Goal: Task Accomplishment & Management: Manage account settings

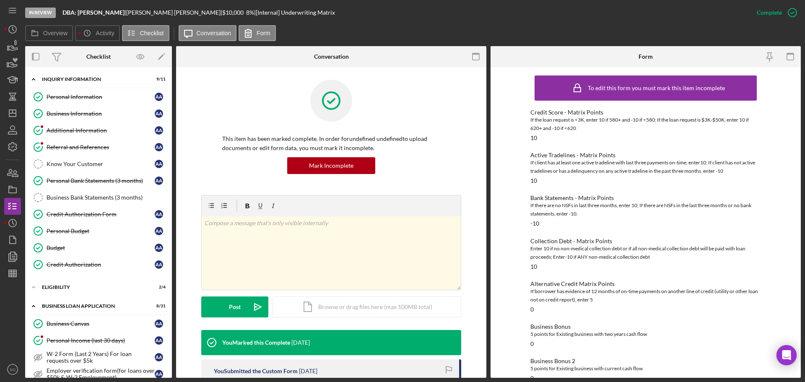
scroll to position [503, 0]
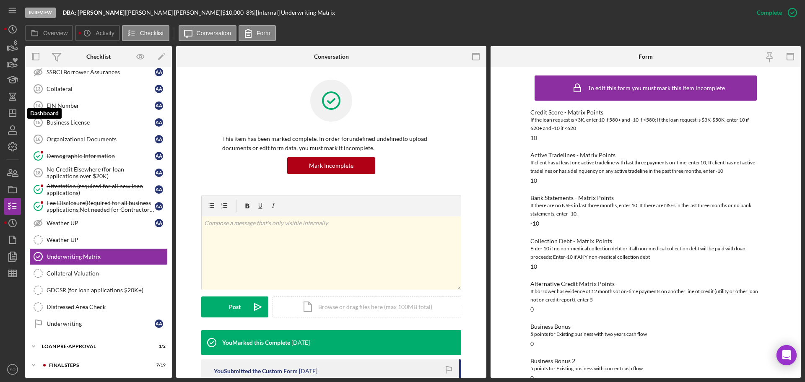
drag, startPoint x: 15, startPoint y: 110, endPoint x: 21, endPoint y: 115, distance: 8.4
click at [15, 110] on polygon "button" at bounding box center [12, 113] width 7 height 7
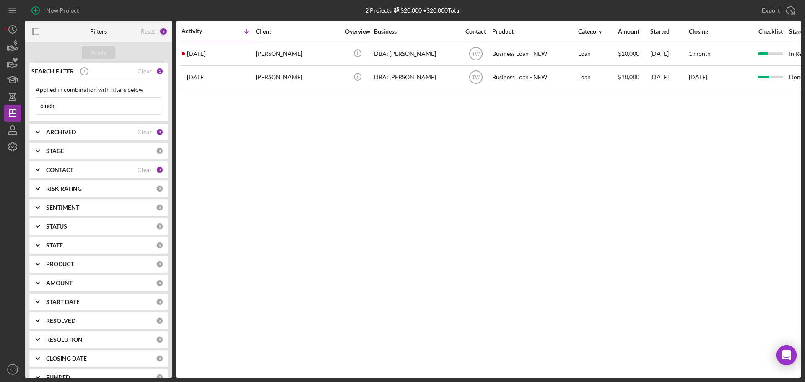
drag, startPoint x: 66, startPoint y: 109, endPoint x: 0, endPoint y: 109, distance: 65.8
click at [0, 109] on div "New Project 2 Projects $20,000 • $20,000 Total oluch Export Icon/Export Filters…" at bounding box center [402, 191] width 805 height 382
type input "demby"
click at [96, 54] on div "Apply" at bounding box center [99, 52] width 16 height 13
click at [238, 66] on div "Activity Icon/Table Sort Arrow Client Overview Business Contact Product Categor…" at bounding box center [488, 199] width 625 height 357
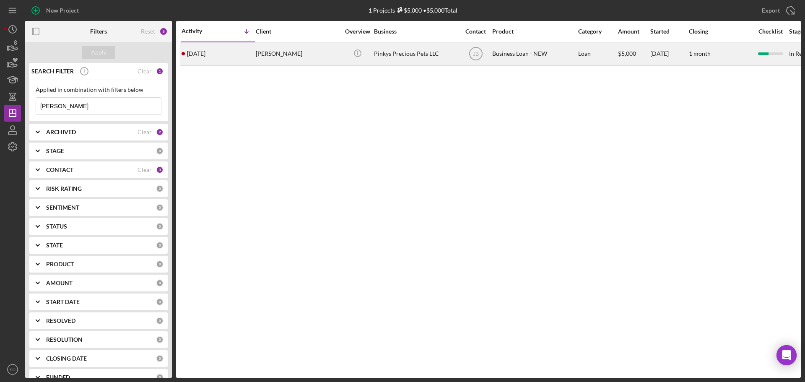
click at [239, 60] on div "2 weeks ago Erica Demby" at bounding box center [218, 54] width 73 height 22
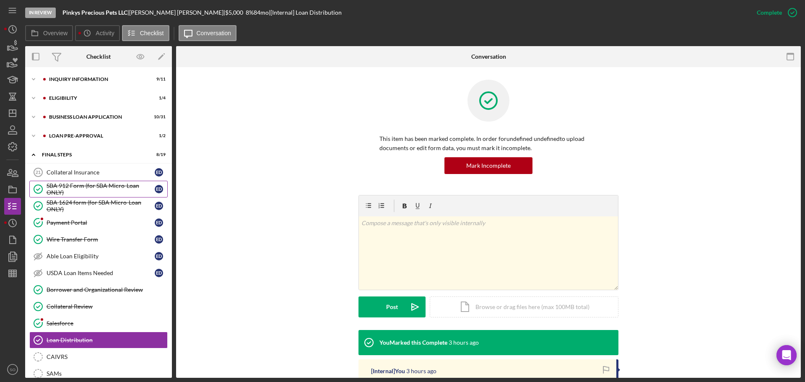
click at [88, 189] on div "SBA 912 Form (for SBA Micro-Loan ONLY)" at bounding box center [101, 188] width 108 height 13
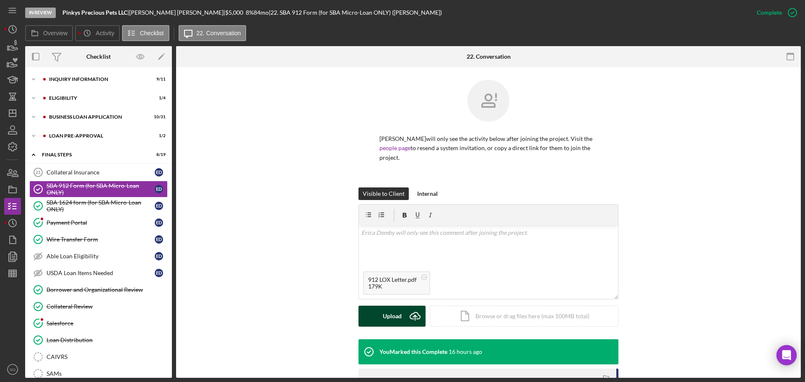
click at [373, 307] on button "Upload Icon/Upload" at bounding box center [391, 316] width 67 height 21
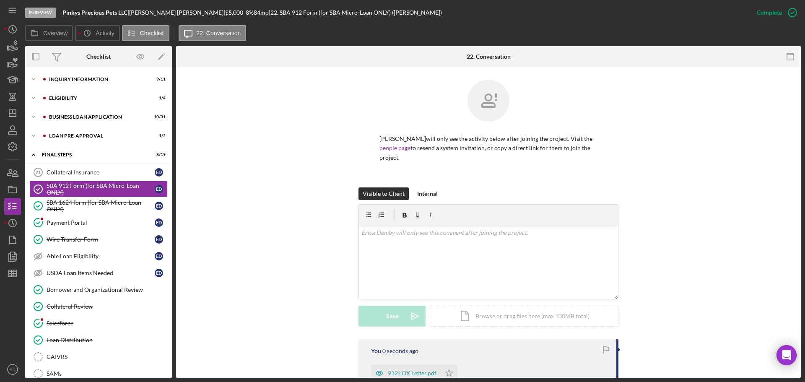
scroll to position [126, 0]
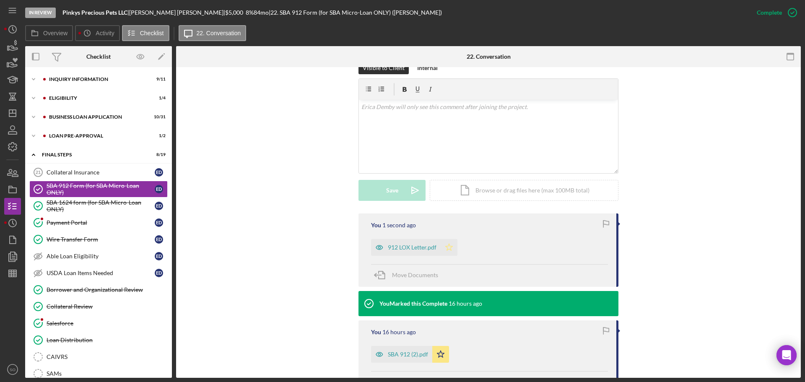
click at [447, 244] on icon "Icon/Star" at bounding box center [449, 247] width 17 height 17
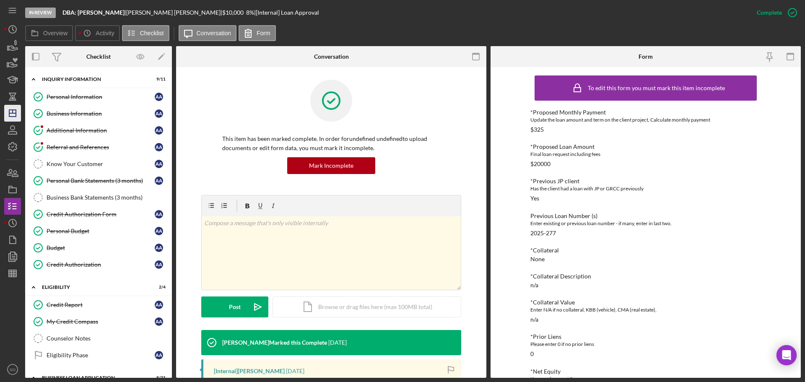
scroll to position [210, 0]
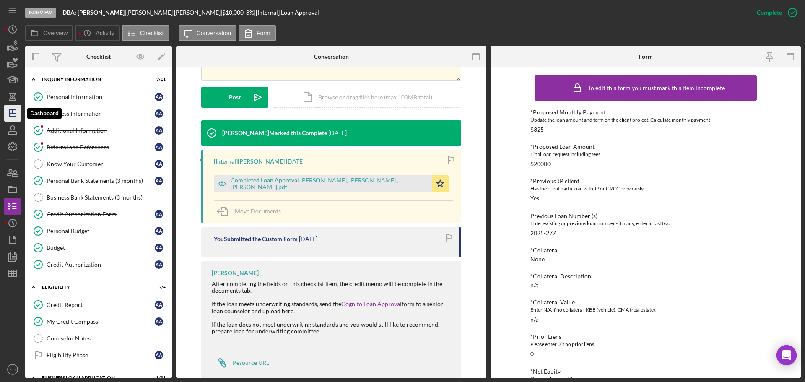
click at [13, 115] on icon "Icon/Dashboard" at bounding box center [12, 113] width 21 height 21
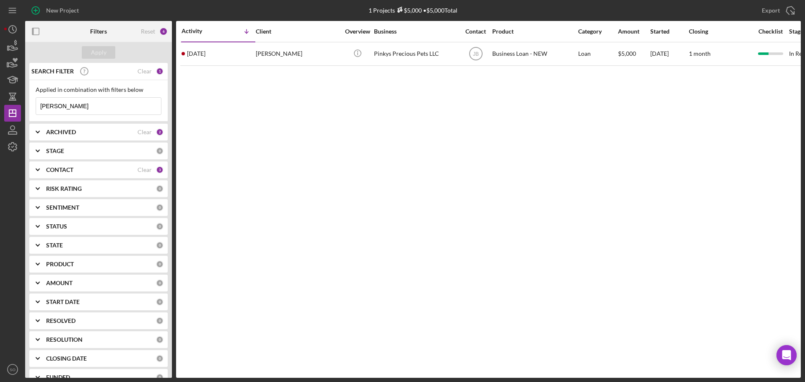
click at [76, 107] on input "[PERSON_NAME]" at bounding box center [98, 106] width 125 height 17
type input "[PERSON_NAME]"
click at [101, 53] on div "Apply" at bounding box center [99, 52] width 16 height 13
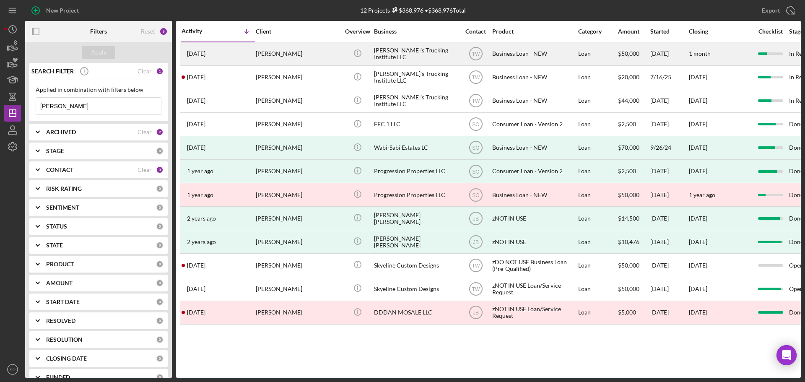
click at [250, 58] on div "2 days ago Darren Cunningham" at bounding box center [218, 54] width 73 height 22
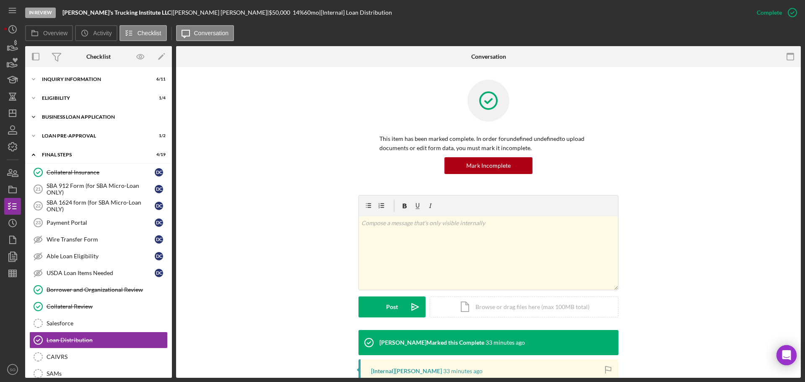
click at [94, 121] on div "Icon/Expander BUSINESS LOAN APPLICATION 12 / 31" at bounding box center [98, 117] width 147 height 17
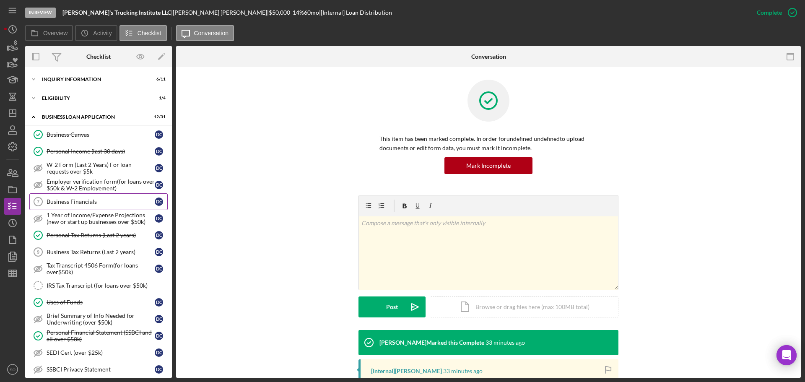
scroll to position [84, 0]
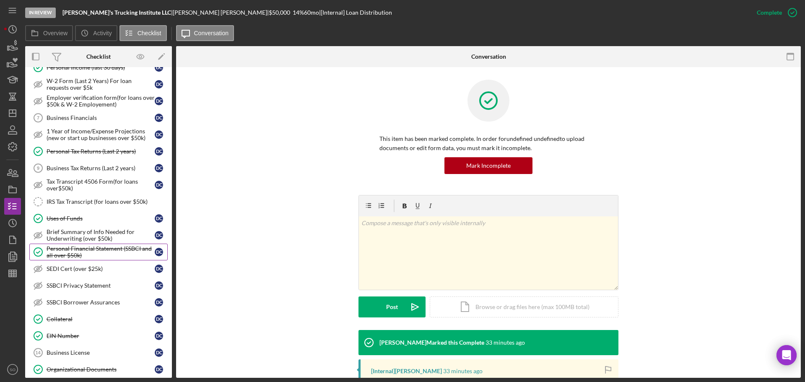
click at [119, 246] on div "Personal Financial Statement (SSBCI and all over $50k)" at bounding box center [101, 251] width 108 height 13
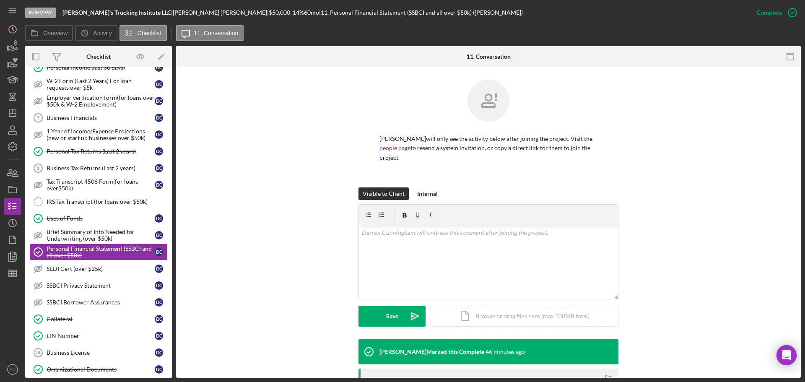
scroll to position [150, 0]
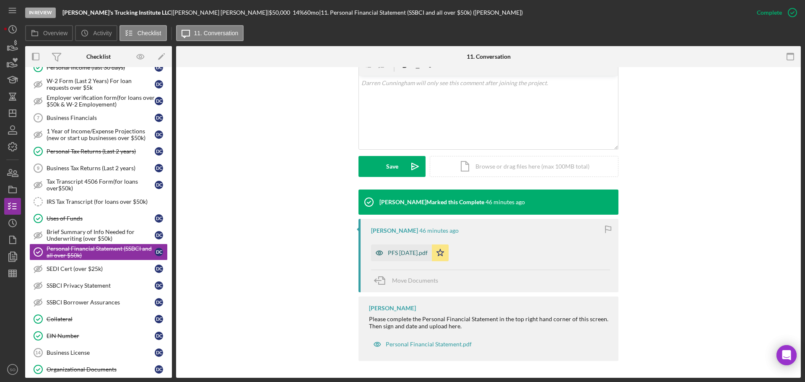
click at [411, 255] on div "PFS 4.24.19.pdf" at bounding box center [408, 252] width 40 height 7
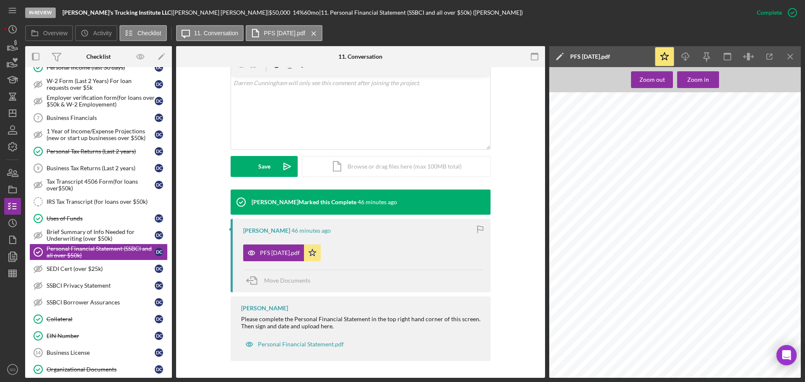
scroll to position [8, 0]
click at [682, 56] on icon "Icon/Download" at bounding box center [685, 56] width 19 height 19
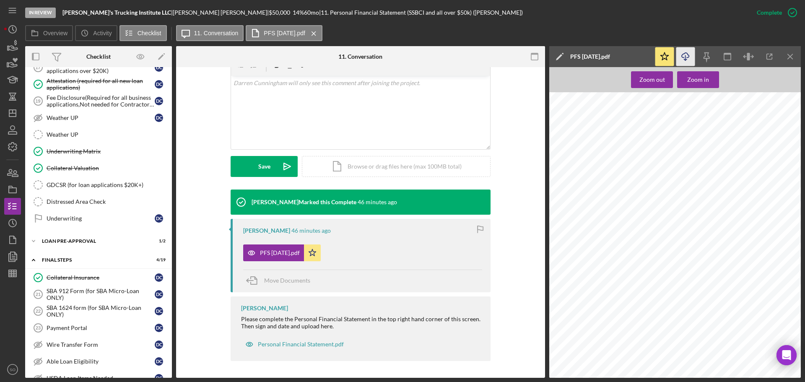
scroll to position [503, 0]
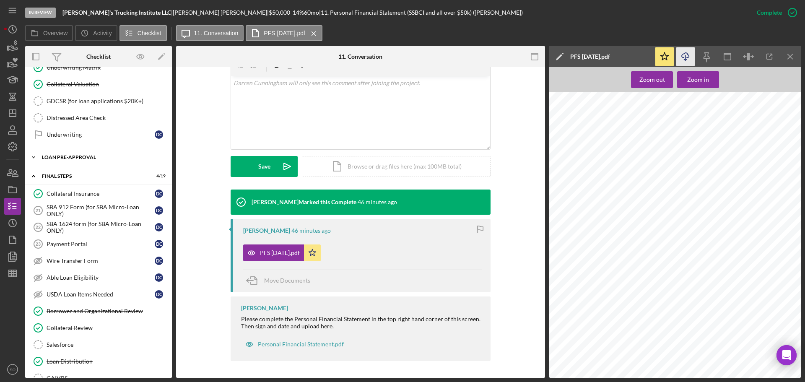
click at [63, 156] on div "LOAN PRE-APPROVAL" at bounding box center [101, 157] width 119 height 5
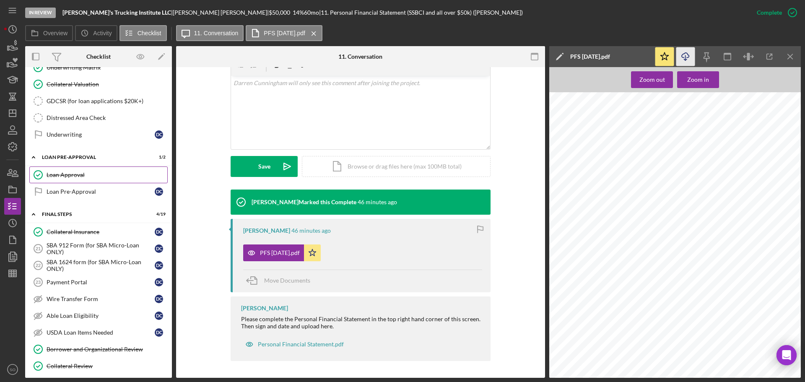
click at [65, 177] on div "Loan Approval" at bounding box center [107, 174] width 121 height 7
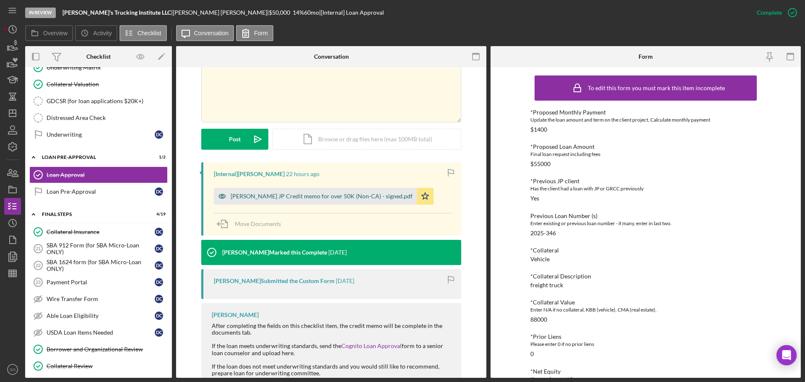
click at [324, 193] on div "Darren Cunningham JP Credit memo for over 50K (Non-CA) - signed.pdf" at bounding box center [322, 196] width 182 height 7
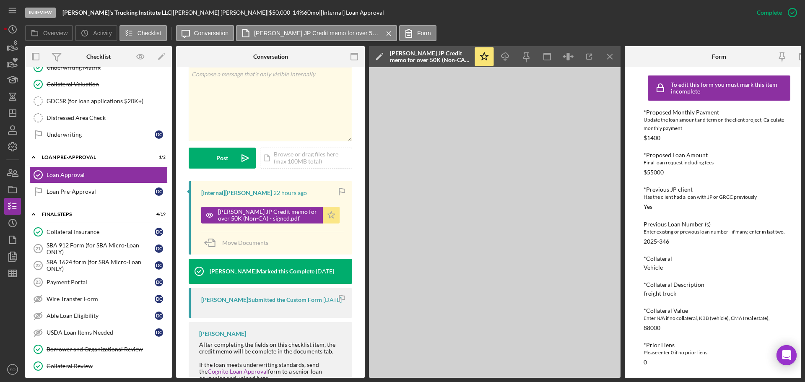
scroll to position [177, 0]
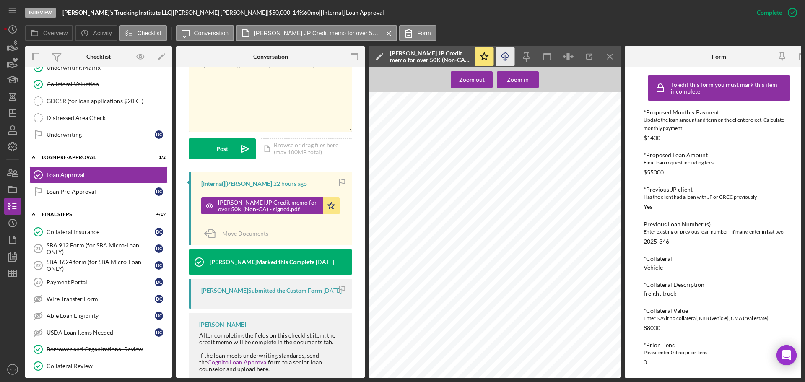
click at [510, 54] on icon "Icon/Download" at bounding box center [505, 56] width 19 height 19
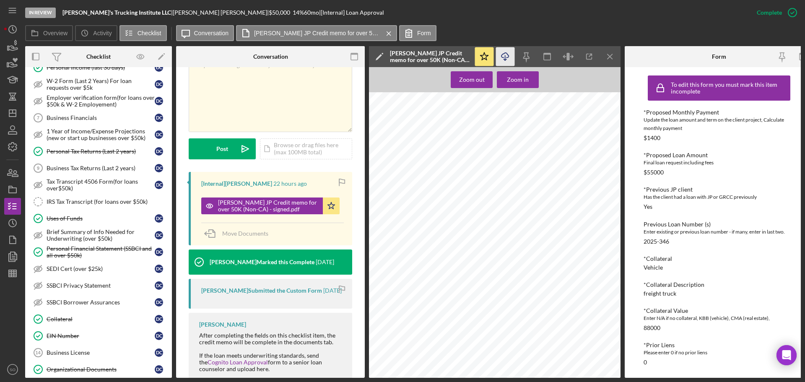
scroll to position [0, 0]
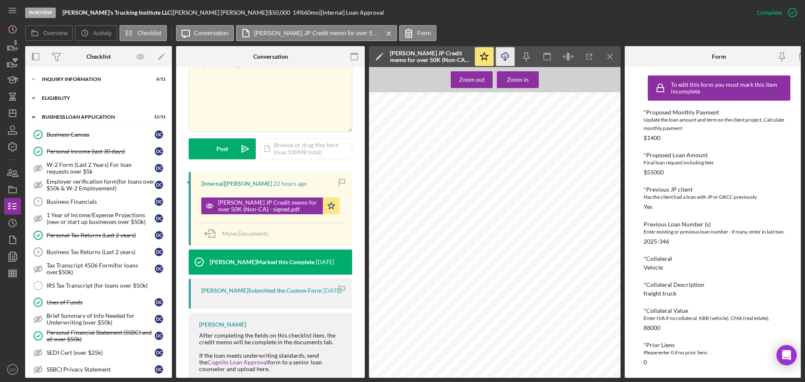
click at [60, 95] on div "Icon/Expander ELIGIBILITY 1 / 4" at bounding box center [98, 98] width 147 height 17
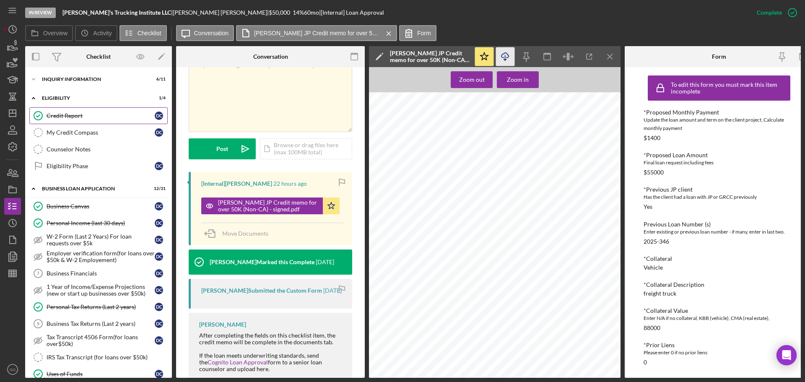
click at [69, 120] on link "Credit Report Credit Report D C" at bounding box center [98, 115] width 138 height 17
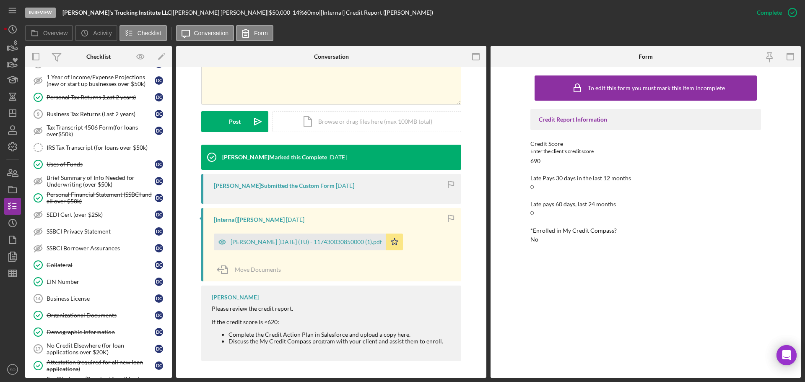
scroll to position [252, 0]
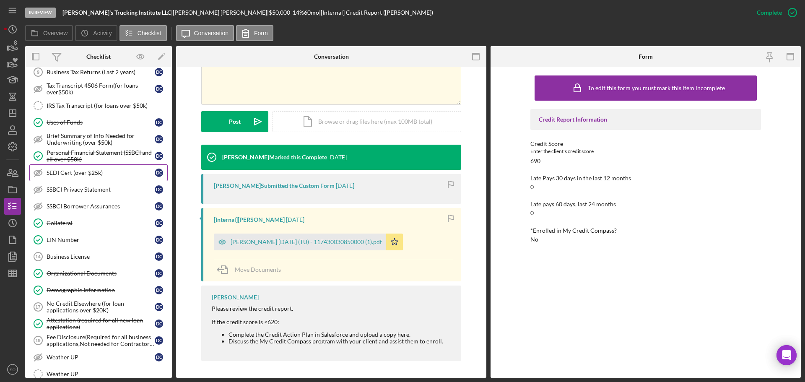
click at [84, 168] on link "SEDI Cert (over $25k) SEDI Cert (over $25k) D C" at bounding box center [98, 172] width 138 height 17
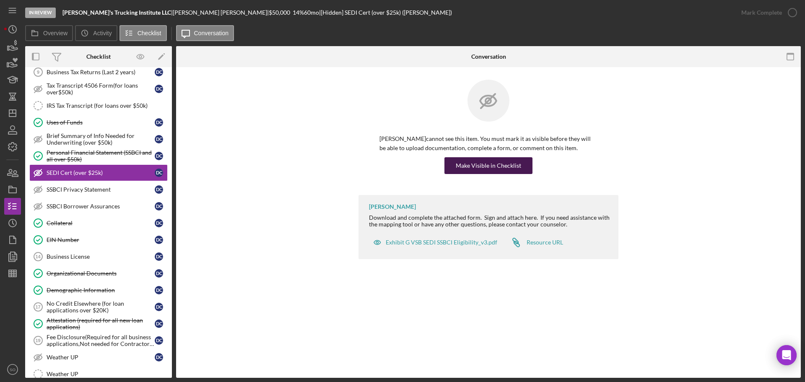
click at [474, 160] on div "Make Visible in Checklist" at bounding box center [488, 165] width 65 height 17
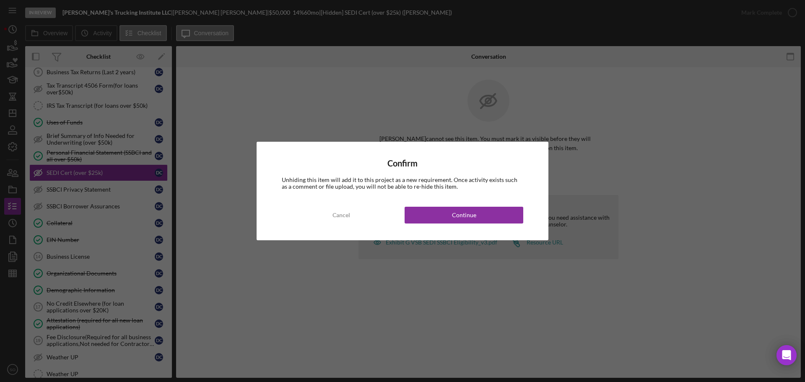
click at [497, 212] on button "Continue" at bounding box center [464, 215] width 119 height 17
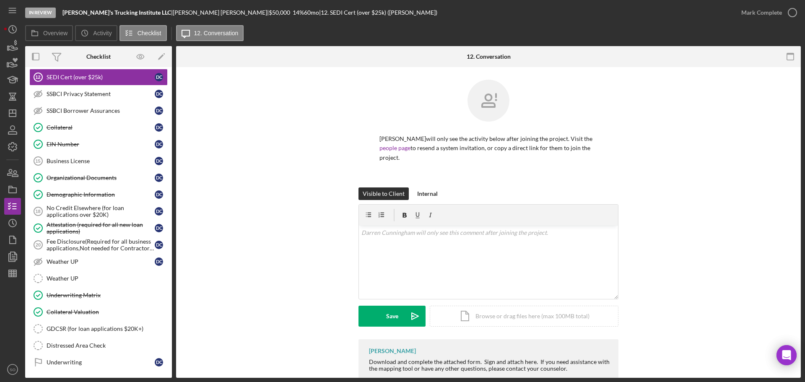
scroll to position [263, 0]
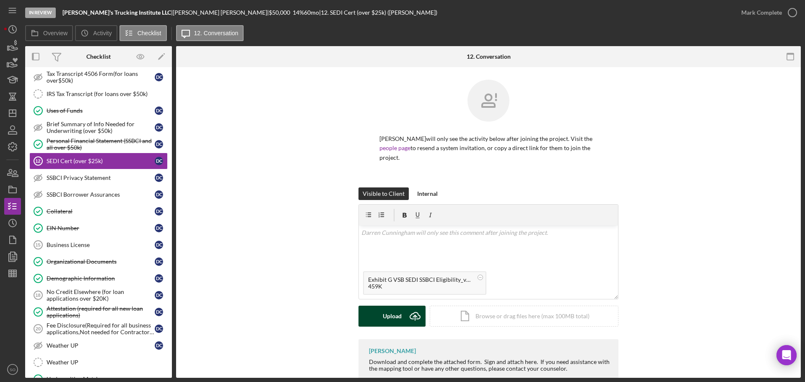
click at [393, 314] on div "Upload" at bounding box center [392, 316] width 19 height 21
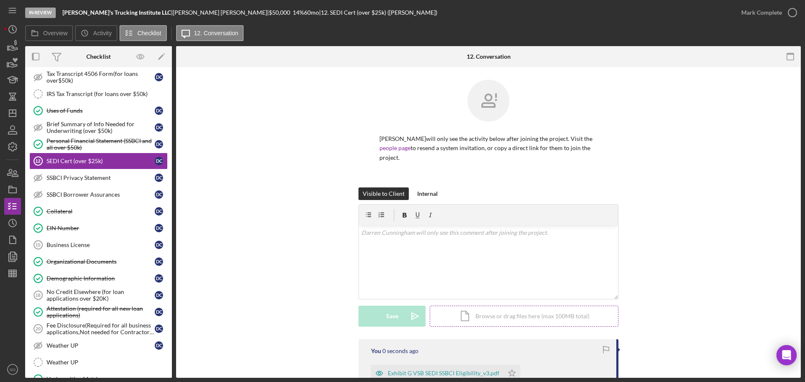
scroll to position [84, 0]
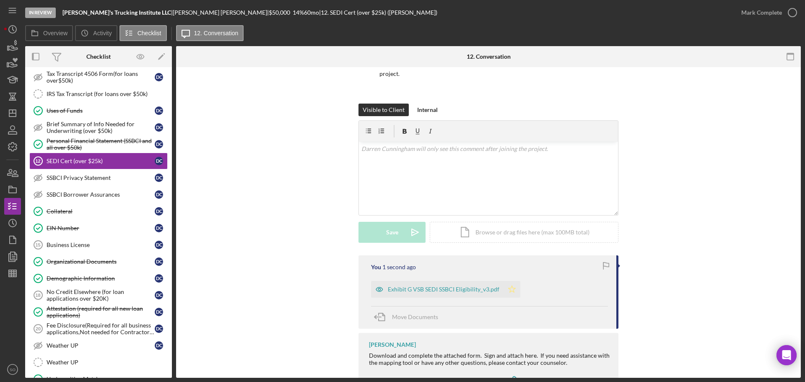
click at [508, 291] on polygon "button" at bounding box center [511, 288] width 7 height 7
click at [746, 18] on div "Mark Complete" at bounding box center [761, 12] width 41 height 17
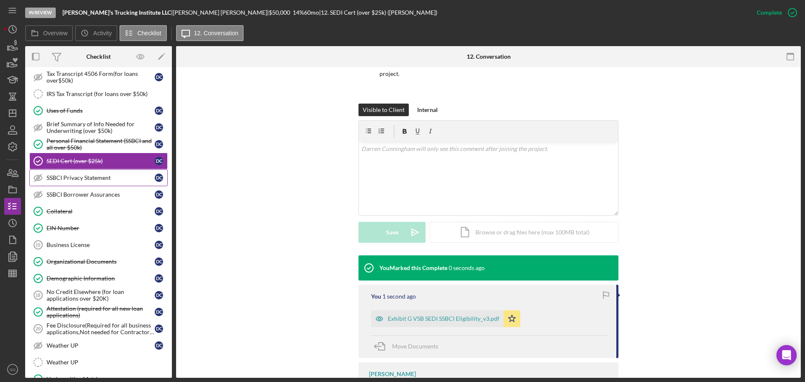
drag, startPoint x: 90, startPoint y: 181, endPoint x: 96, endPoint y: 184, distance: 6.9
click at [90, 181] on div "SSBCI Privacy Statement" at bounding box center [101, 177] width 108 height 7
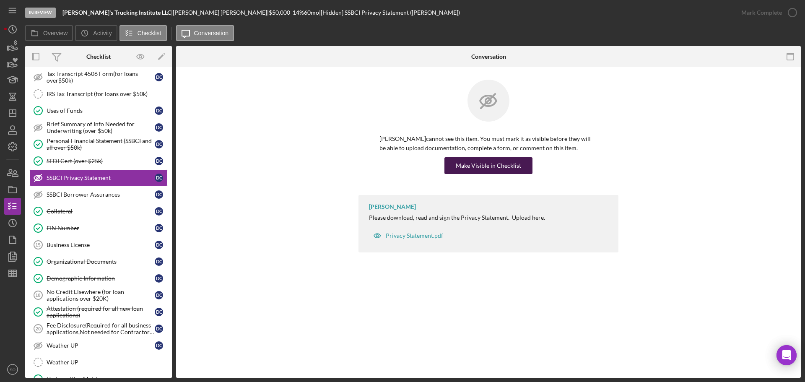
click at [484, 161] on div "Make Visible in Checklist" at bounding box center [488, 165] width 65 height 17
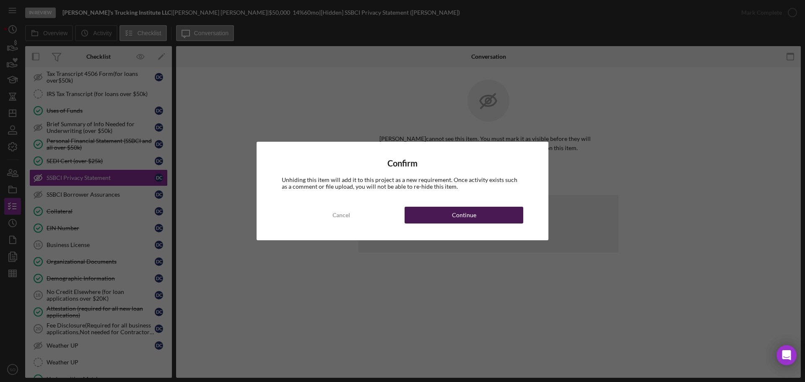
click at [498, 215] on button "Continue" at bounding box center [464, 215] width 119 height 17
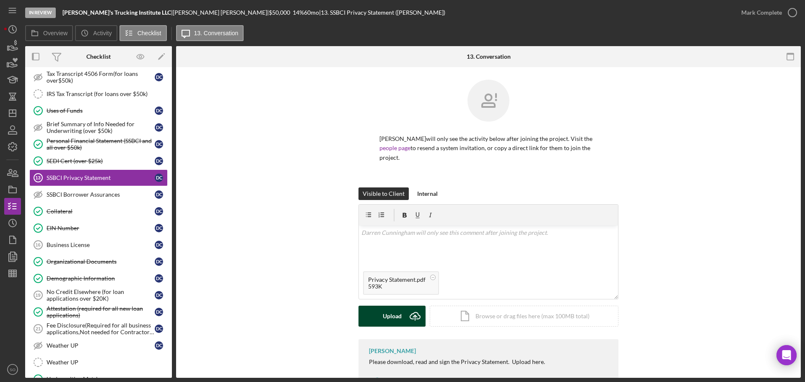
click at [402, 308] on button "Upload Icon/Upload" at bounding box center [391, 316] width 67 height 21
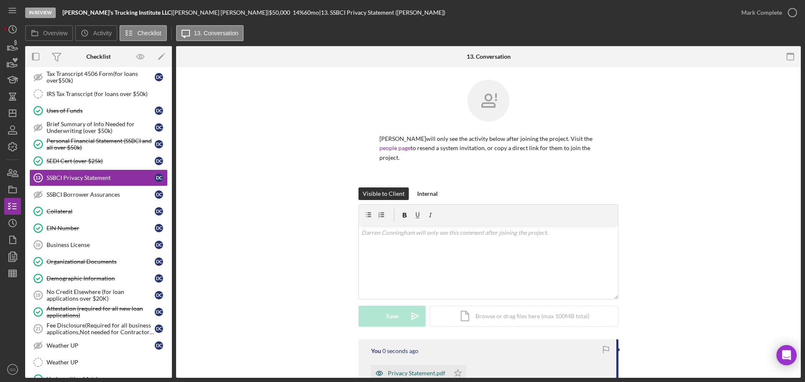
scroll to position [84, 0]
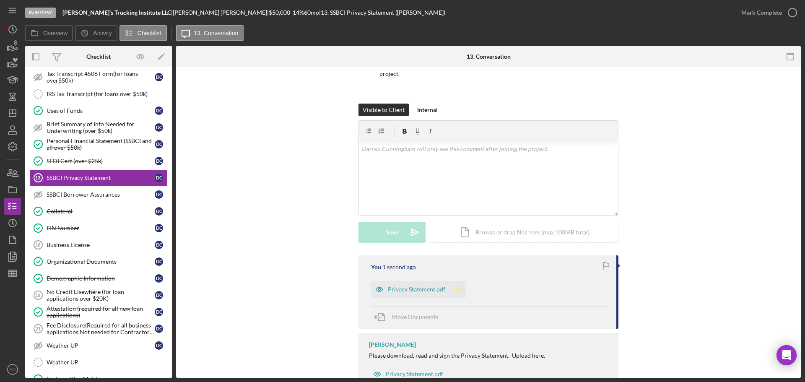
click at [453, 290] on icon "Icon/Star" at bounding box center [457, 289] width 17 height 17
click at [743, 20] on div "Mark Complete" at bounding box center [761, 12] width 41 height 17
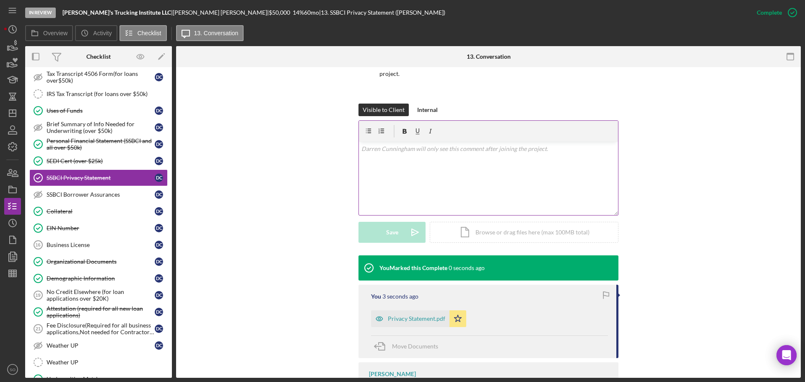
scroll to position [143, 0]
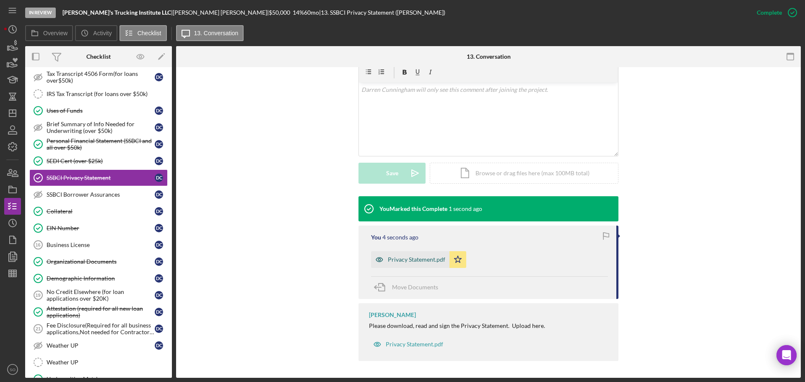
drag, startPoint x: 426, startPoint y: 255, endPoint x: 464, endPoint y: 261, distance: 37.8
click at [432, 256] on div "Privacy Statement.pdf" at bounding box center [410, 259] width 78 height 17
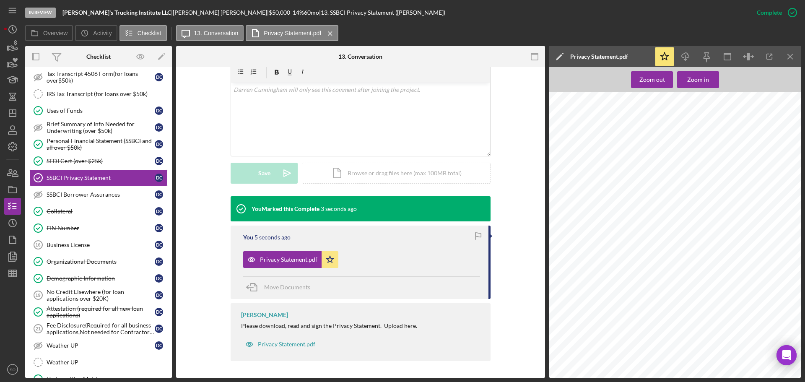
scroll to position [53, 0]
click at [109, 191] on div "SSBCI Borrower Assurances" at bounding box center [101, 194] width 108 height 7
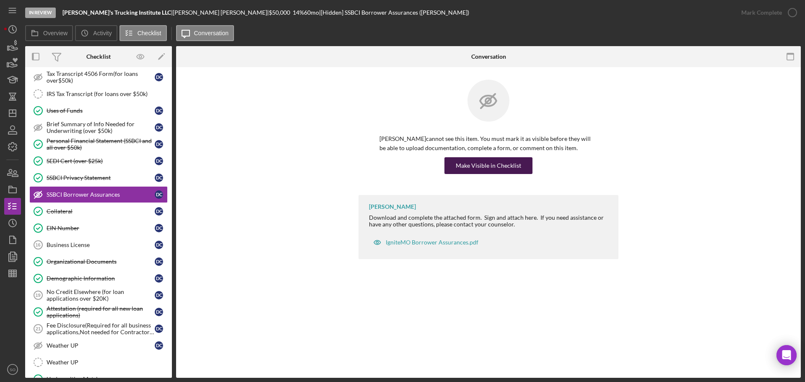
click at [488, 172] on div "Make Visible in Checklist" at bounding box center [488, 165] width 65 height 17
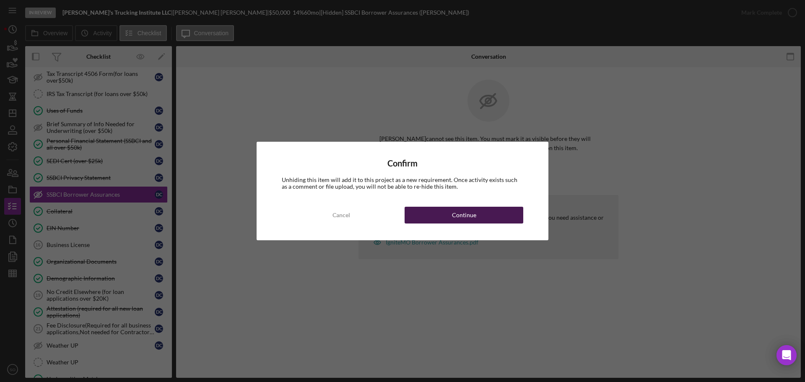
drag, startPoint x: 496, startPoint y: 213, endPoint x: 526, endPoint y: 222, distance: 30.8
click at [496, 213] on button "Continue" at bounding box center [464, 215] width 119 height 17
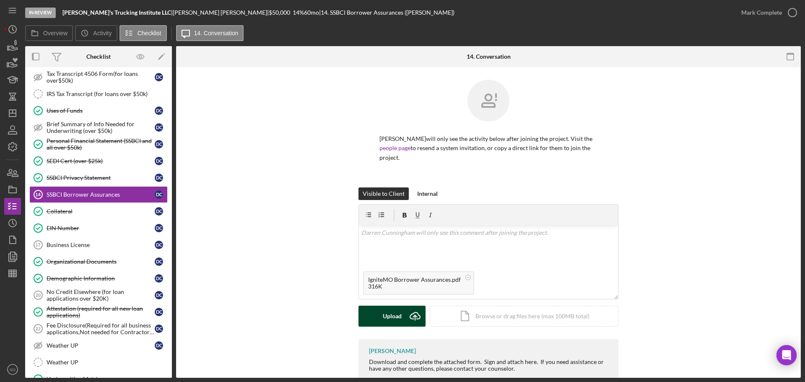
click at [401, 317] on button "Upload Icon/Upload" at bounding box center [391, 316] width 67 height 21
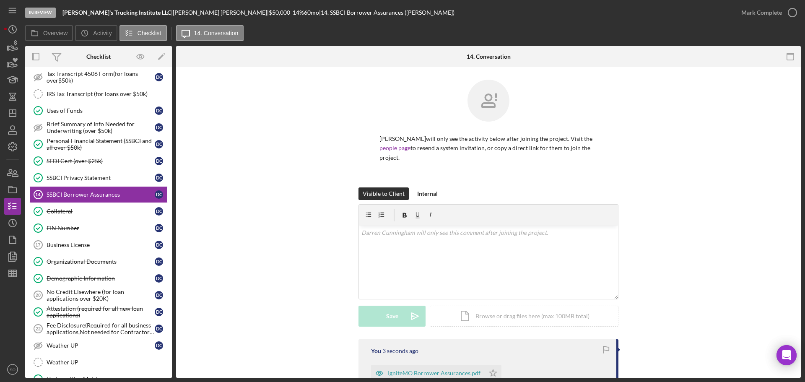
scroll to position [84, 0]
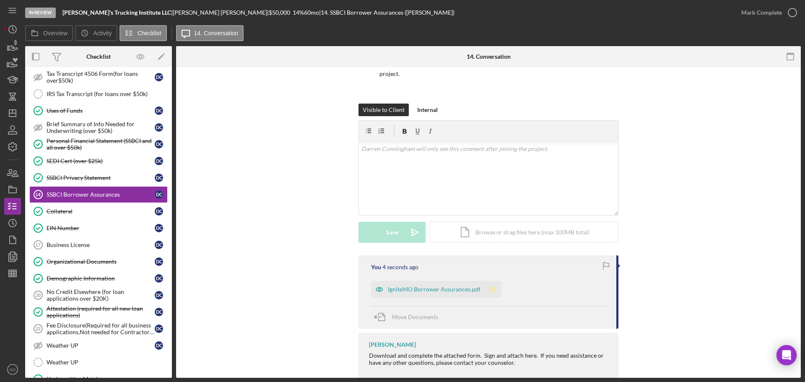
click at [488, 283] on icon "Icon/Star" at bounding box center [493, 289] width 17 height 17
click at [737, 12] on button "Mark Complete" at bounding box center [767, 12] width 68 height 17
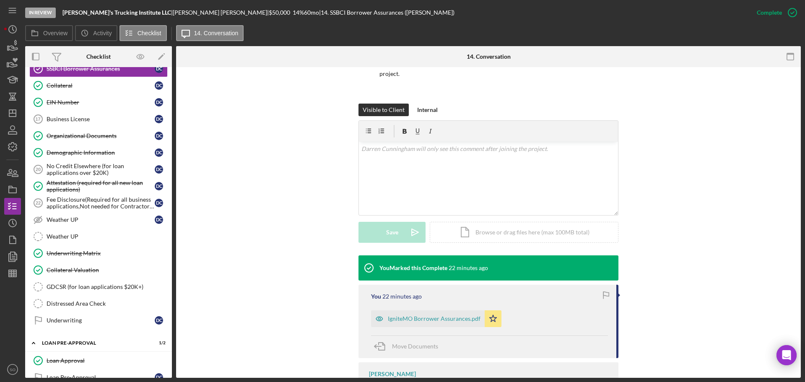
scroll to position [263, 0]
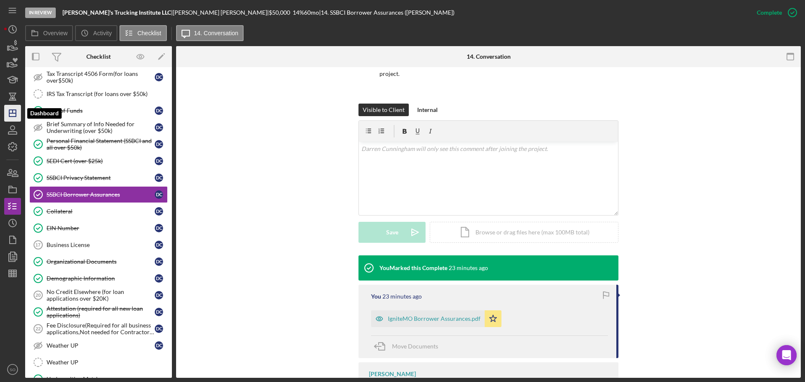
click at [10, 118] on icon "Icon/Dashboard" at bounding box center [12, 113] width 21 height 21
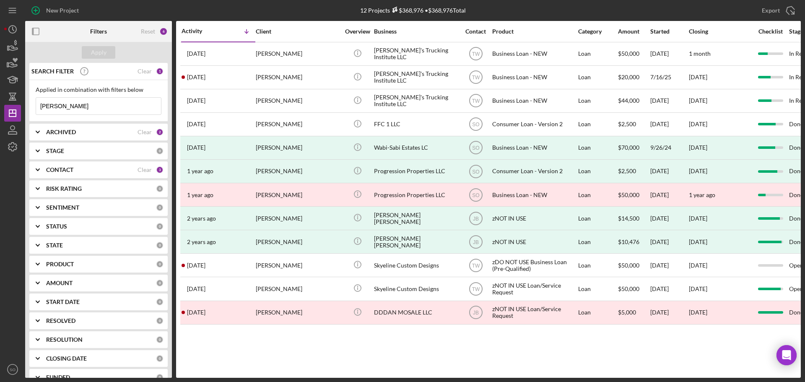
drag, startPoint x: 86, startPoint y: 109, endPoint x: 0, endPoint y: 101, distance: 86.7
click at [0, 102] on div "New Project 12 Projects $368,976 • $368,976 Total darren cun Export Icon/Export…" at bounding box center [402, 191] width 805 height 382
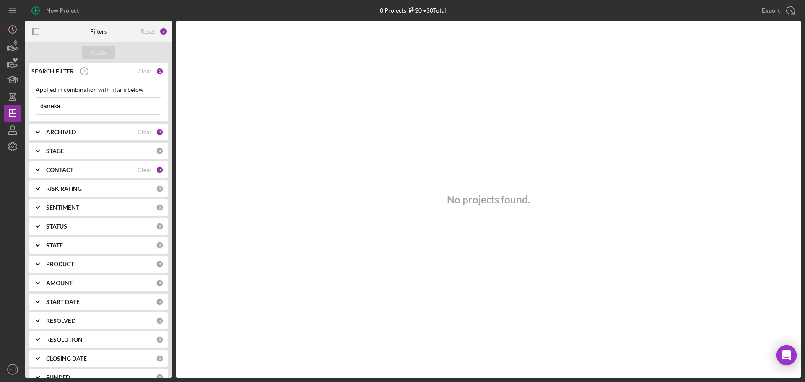
click at [52, 105] on input "darreka" at bounding box center [98, 106] width 125 height 17
type input "dareka"
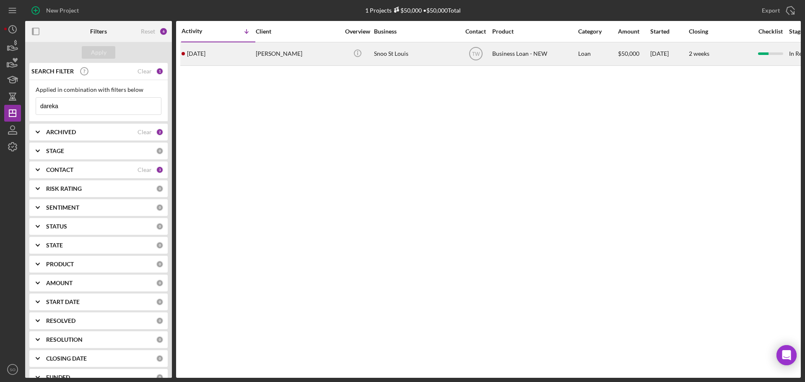
click at [231, 57] on div "4 weeks ago Dareka Hatcher" at bounding box center [218, 54] width 73 height 22
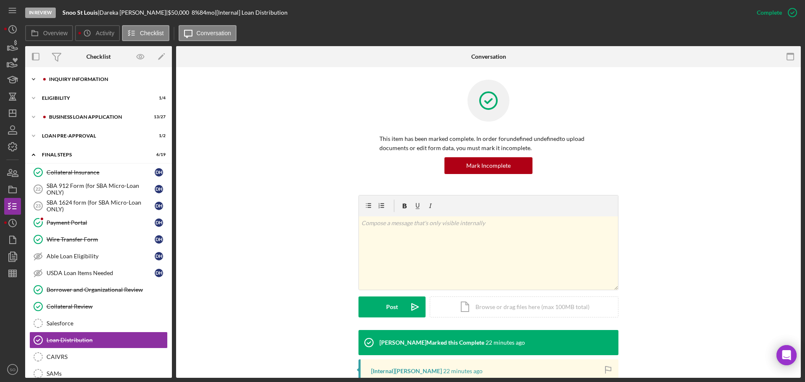
click at [80, 80] on div "INQUIRY INFORMATION" at bounding box center [105, 79] width 112 height 5
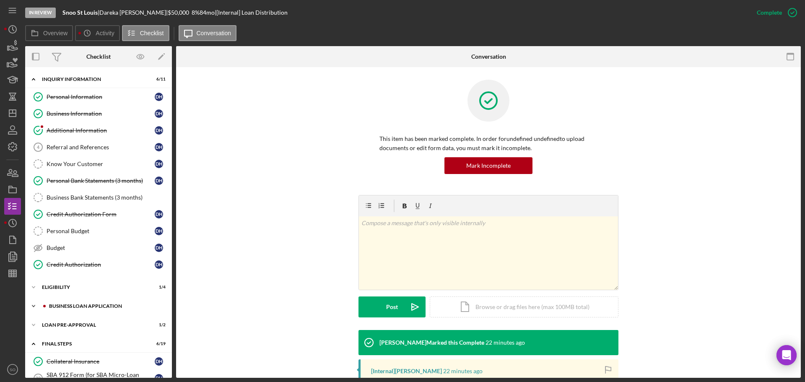
scroll to position [42, 0]
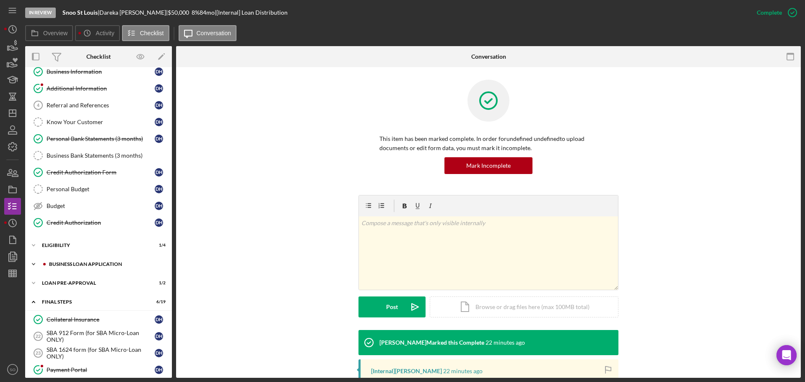
click at [93, 267] on div "Icon/Expander BUSINESS LOAN APPLICATION 13 / 27" at bounding box center [98, 264] width 147 height 17
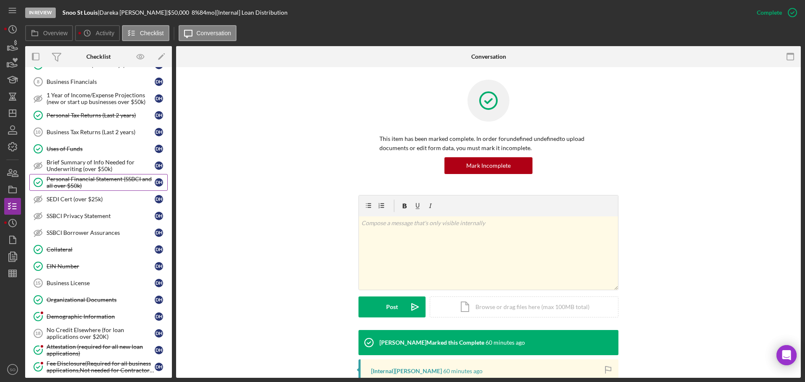
scroll to position [192, 0]
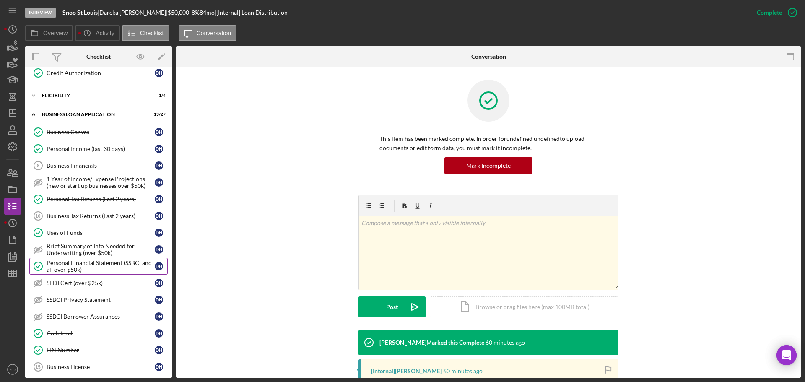
drag, startPoint x: 114, startPoint y: 261, endPoint x: 135, endPoint y: 266, distance: 21.9
click at [114, 261] on div "Personal Financial Statement (SSBCI and all over $50k)" at bounding box center [101, 265] width 108 height 13
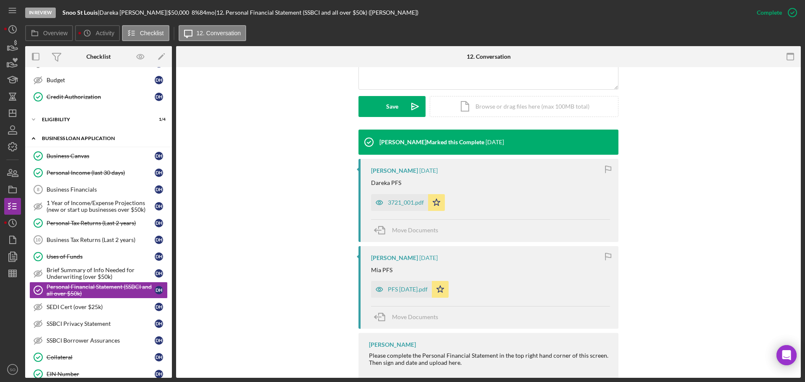
scroll to position [210, 0]
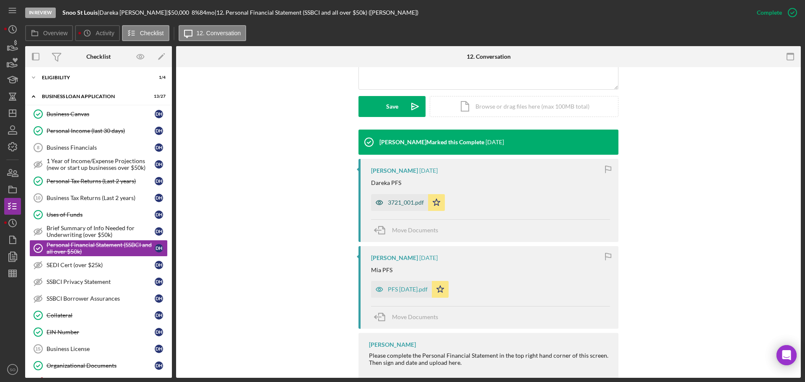
click at [393, 200] on div "3721_001.pdf" at bounding box center [406, 202] width 36 height 7
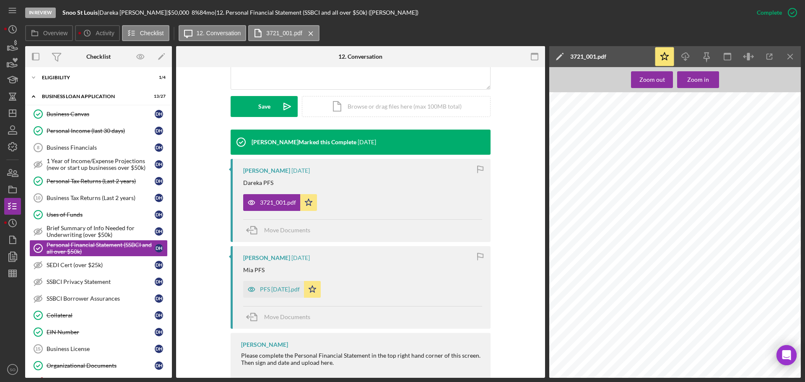
scroll to position [49, 0]
click at [691, 55] on icon "Icon/Download" at bounding box center [685, 56] width 19 height 19
click at [280, 291] on div "PFS 4.24.19.pdf" at bounding box center [280, 289] width 40 height 7
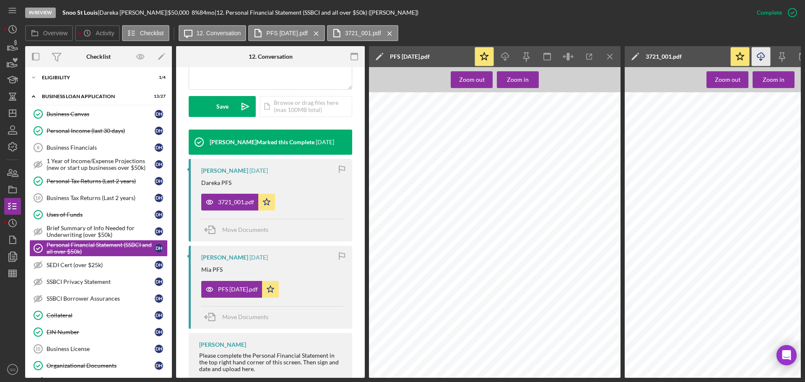
scroll to position [0, 0]
click at [508, 54] on icon "Icon/Download" at bounding box center [505, 56] width 19 height 19
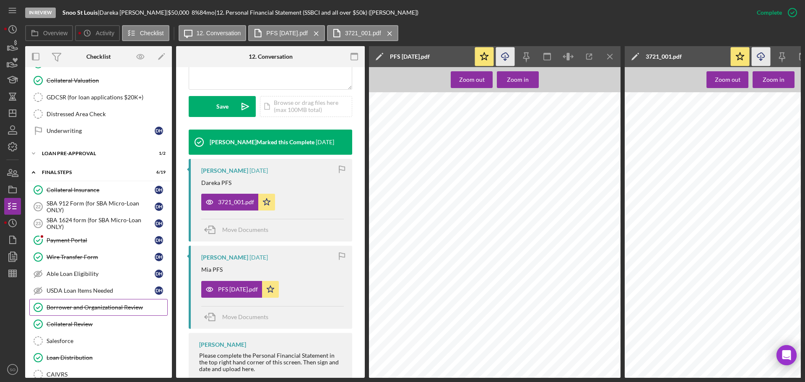
scroll to position [503, 0]
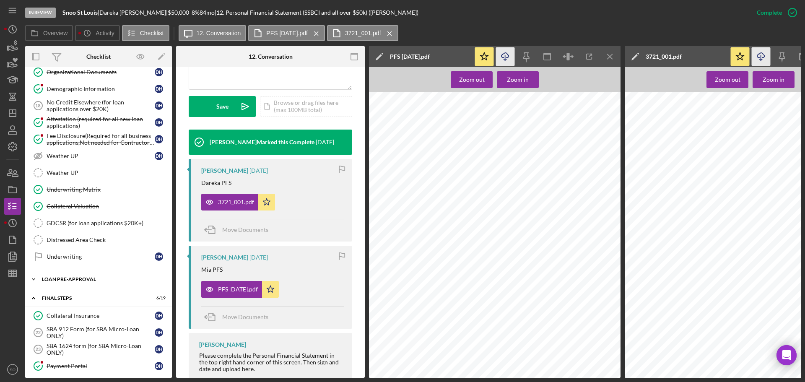
click at [75, 281] on div "LOAN PRE-APPROVAL" at bounding box center [101, 279] width 119 height 5
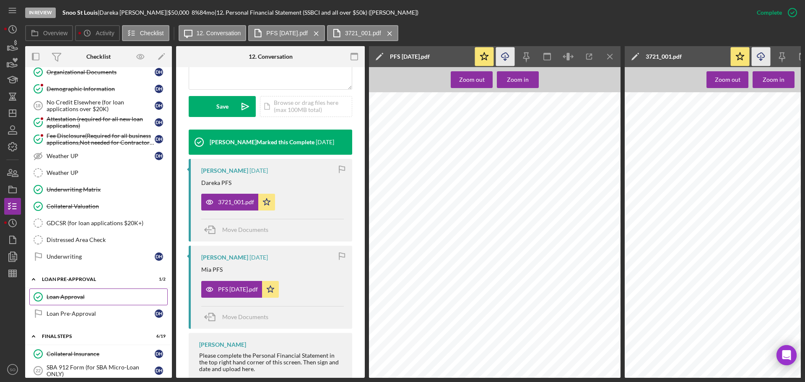
click at [79, 294] on div "Loan Approval" at bounding box center [107, 296] width 121 height 7
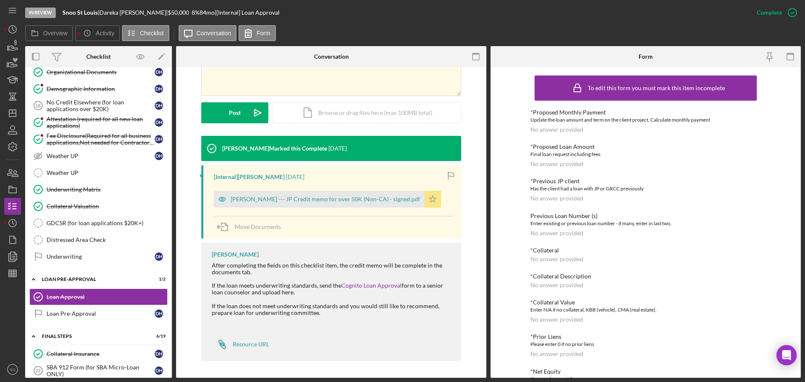
click at [321, 195] on div "Dareka Hatcher --- JP Credit memo for over 50K (Non-CA) - signed.pdf" at bounding box center [319, 199] width 210 height 17
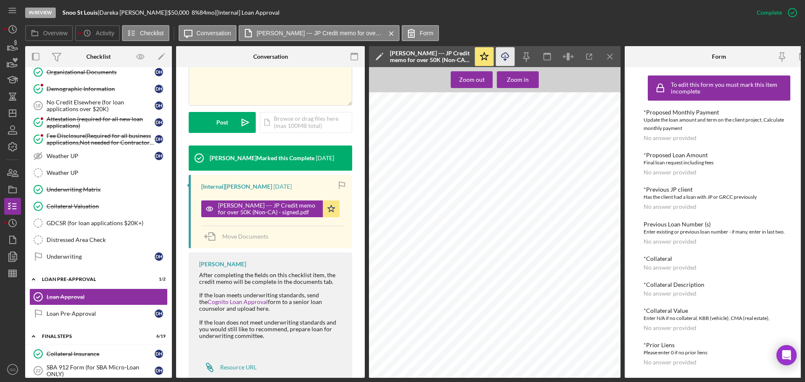
click at [509, 54] on icon "Icon/Download" at bounding box center [505, 56] width 19 height 19
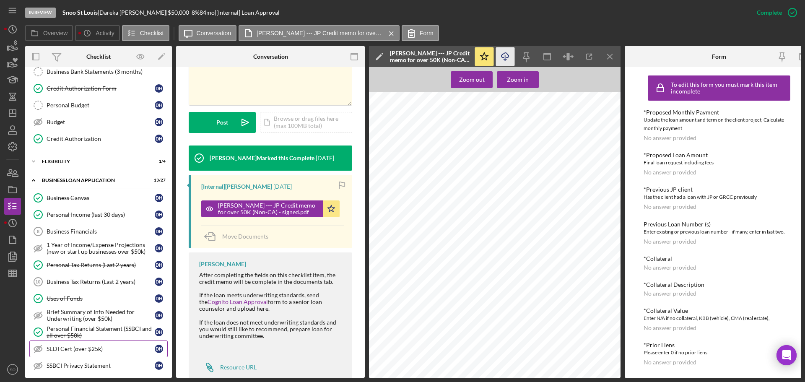
scroll to position [210, 0]
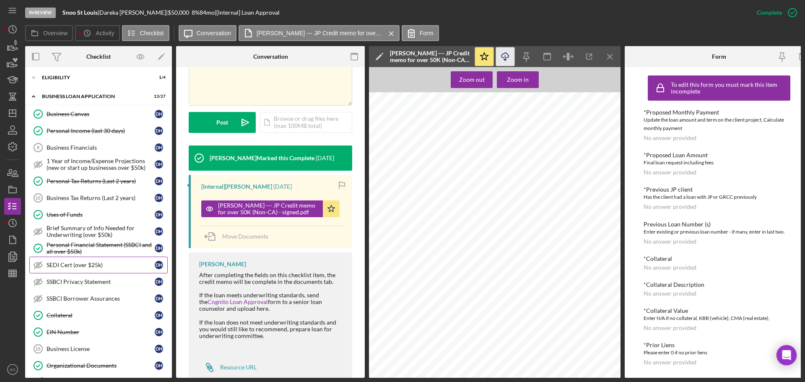
drag, startPoint x: 88, startPoint y: 267, endPoint x: 104, endPoint y: 265, distance: 16.1
click at [88, 267] on div "SEDI Cert (over $25k)" at bounding box center [101, 265] width 108 height 7
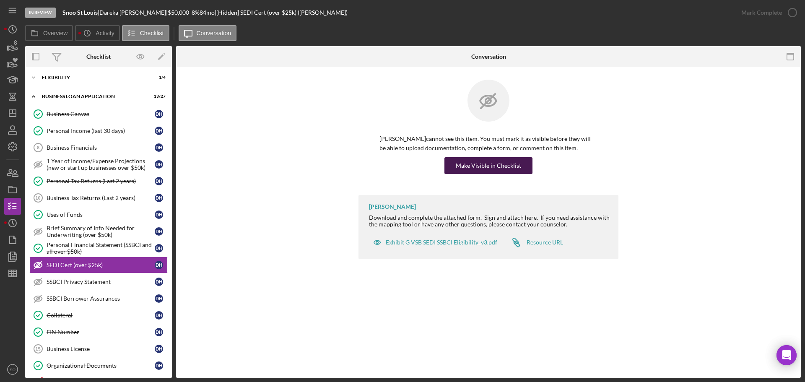
click at [469, 160] on div "Make Visible in Checklist" at bounding box center [488, 165] width 65 height 17
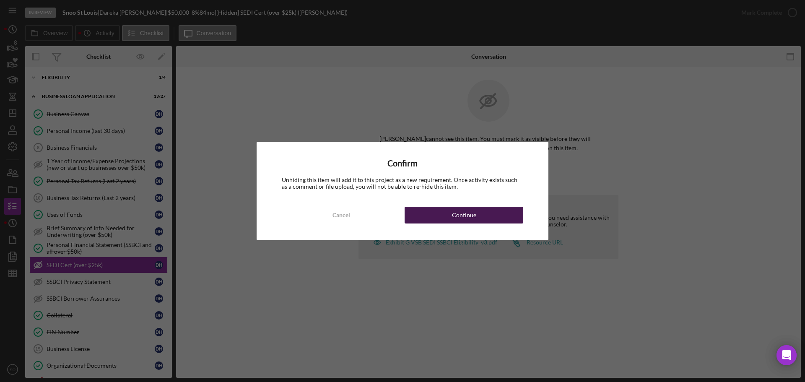
click at [482, 208] on button "Continue" at bounding box center [464, 215] width 119 height 17
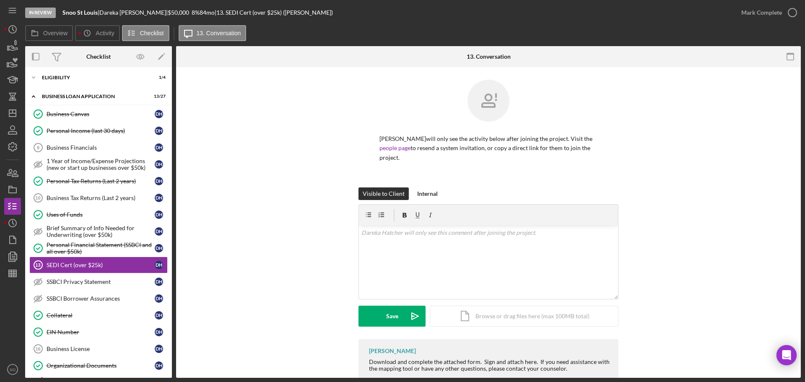
scroll to position [42, 0]
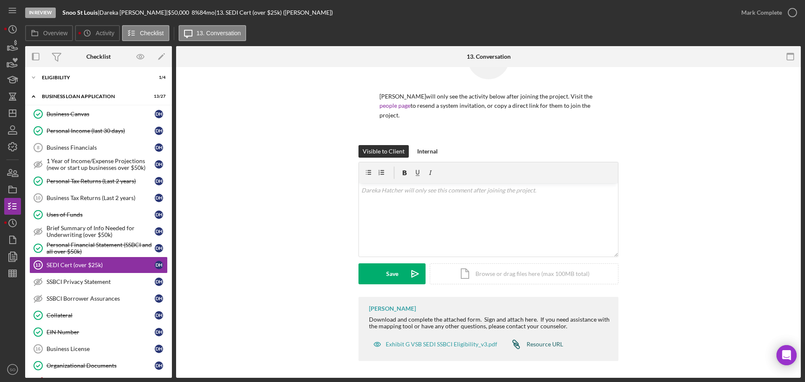
click at [548, 345] on div "Resource URL" at bounding box center [545, 344] width 36 height 7
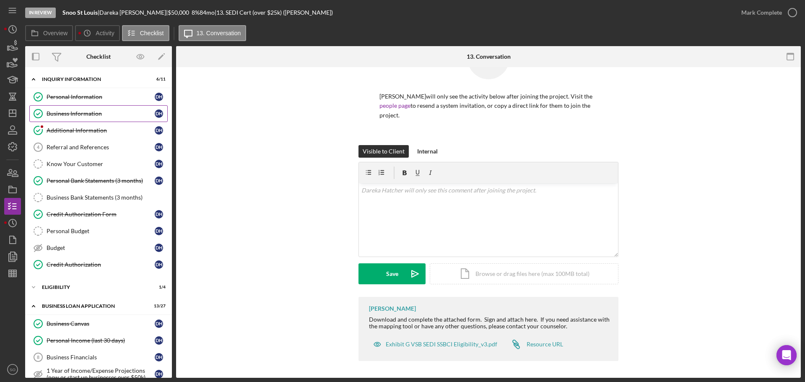
click at [89, 111] on div "Business Information" at bounding box center [101, 113] width 108 height 7
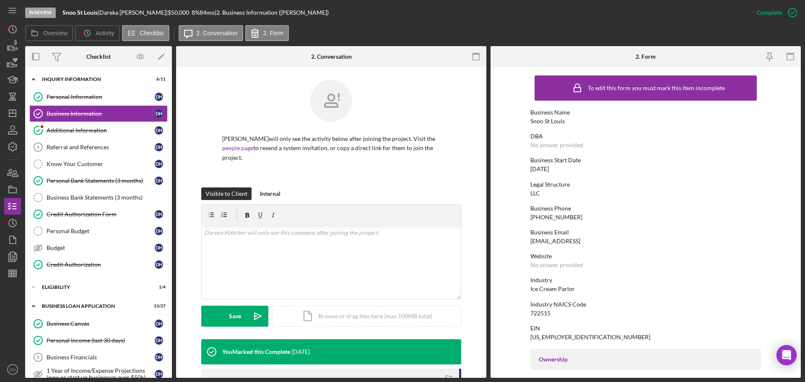
click at [543, 119] on div "Snoo St Louis" at bounding box center [547, 121] width 34 height 7
copy div "Snoo St Louis"
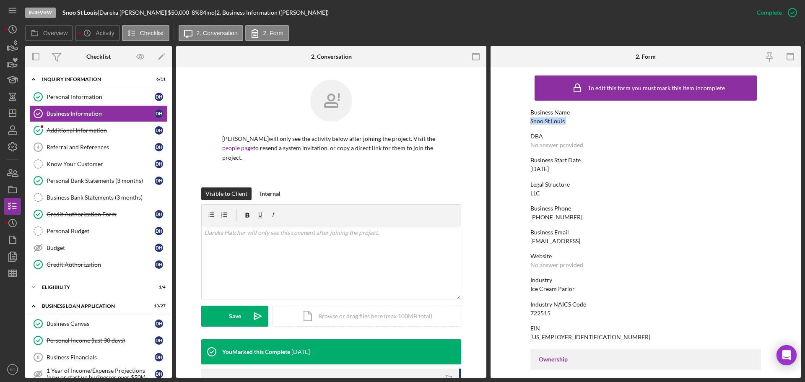
click at [556, 123] on div "Snoo St Louis" at bounding box center [547, 121] width 34 height 7
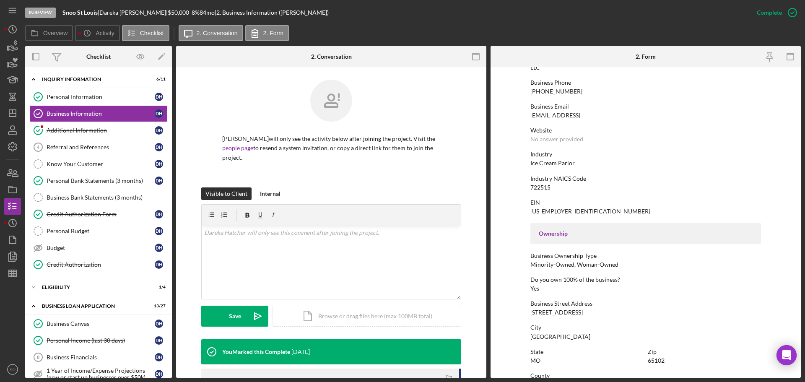
click at [560, 311] on div "131 W High St" at bounding box center [556, 312] width 52 height 7
copy div "131 W High St"
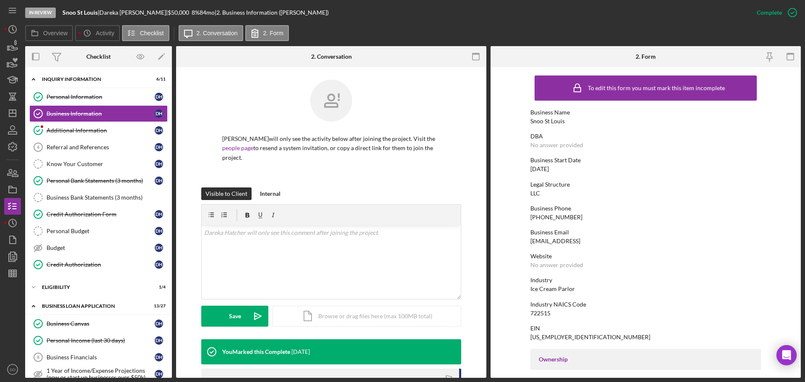
click at [545, 122] on div "Snoo St Louis" at bounding box center [547, 121] width 34 height 7
copy div "Snoo St Louis"
click at [102, 213] on div "Credit Authorization Form" at bounding box center [101, 214] width 108 height 7
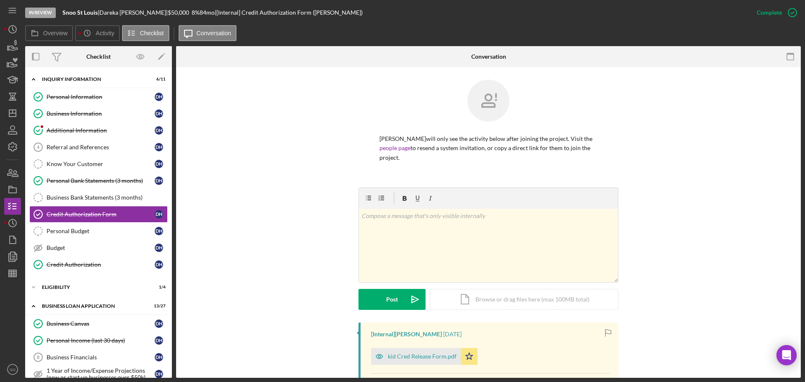
scroll to position [210, 0]
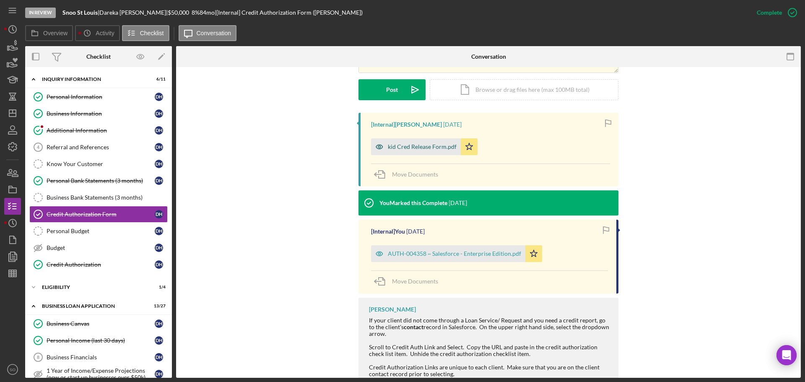
click at [419, 145] on div "kid Cred Release Form.pdf" at bounding box center [422, 146] width 69 height 7
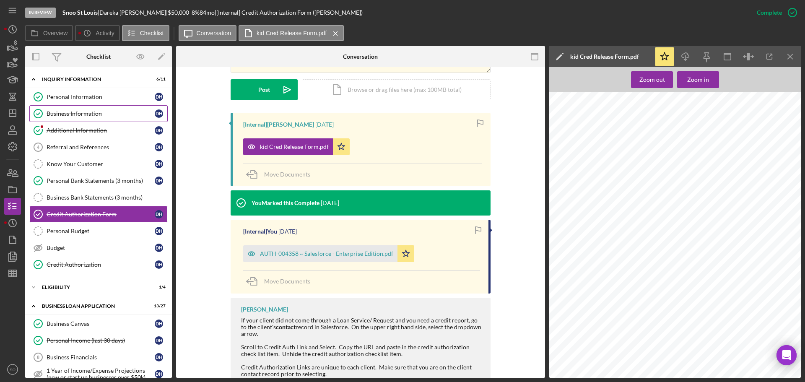
click at [95, 119] on link "Business Information Business Information D H" at bounding box center [98, 113] width 138 height 17
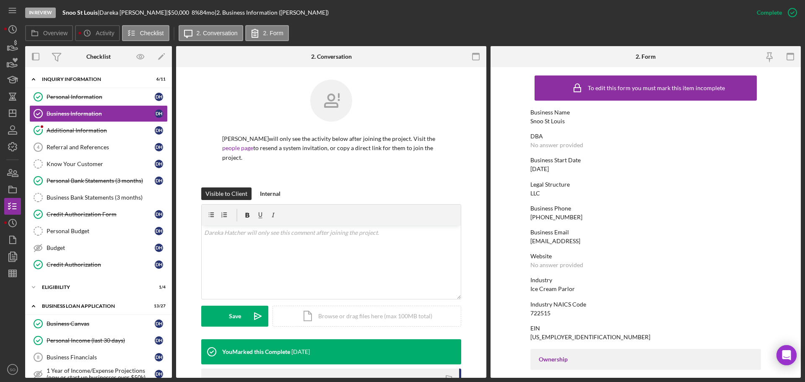
click at [554, 124] on div "Snoo St Louis" at bounding box center [547, 121] width 34 height 7
copy div "Snoo St Louis"
click at [17, 117] on icon "Icon/Dashboard" at bounding box center [12, 113] width 21 height 21
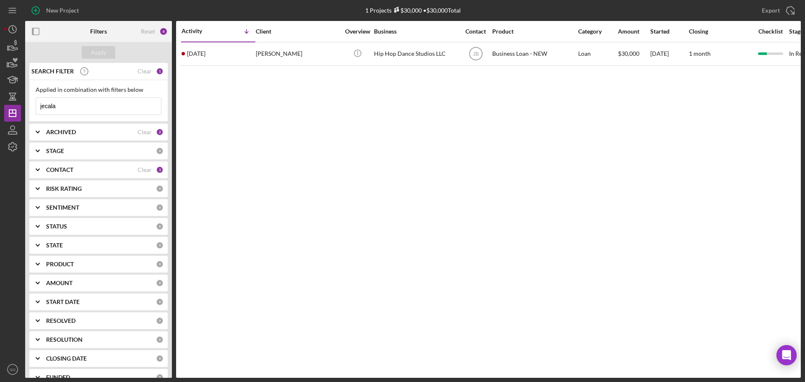
drag, startPoint x: 75, startPoint y: 107, endPoint x: 0, endPoint y: 93, distance: 76.7
click at [0, 93] on div "New Project 1 Projects $30,000 • $30,000 Total jecala Export Icon/Export Filter…" at bounding box center [402, 191] width 805 height 382
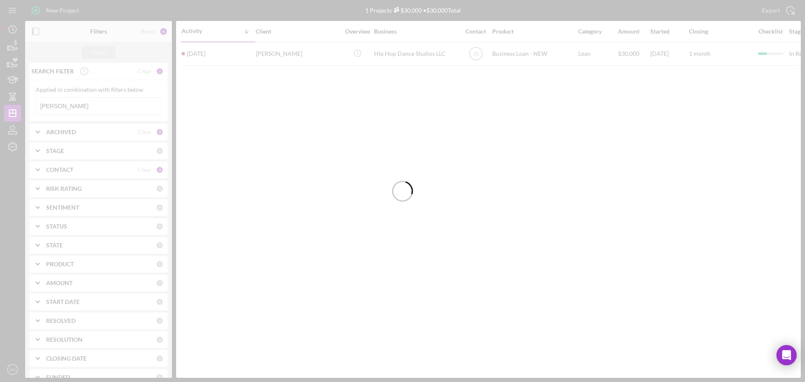
type input "ivone"
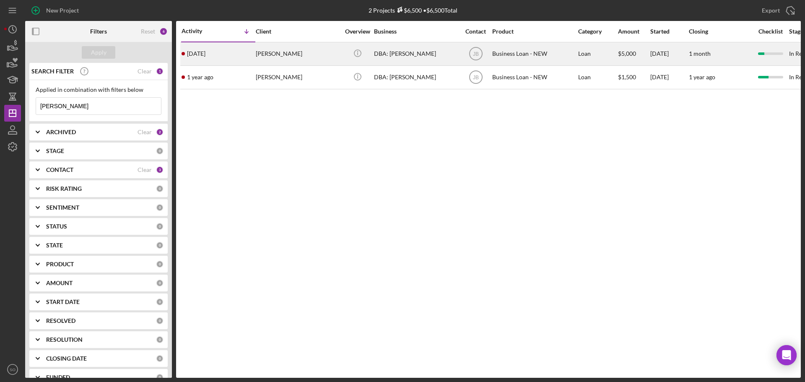
click at [306, 57] on div "[PERSON_NAME]" at bounding box center [298, 54] width 84 height 22
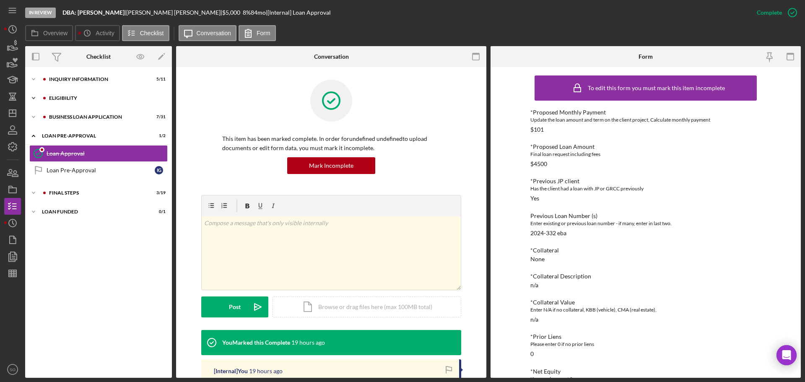
drag, startPoint x: 104, startPoint y: 91, endPoint x: 99, endPoint y: 93, distance: 5.7
click at [104, 91] on div "Icon/Expander ELIGIBILITY 2 / 4" at bounding box center [98, 98] width 147 height 17
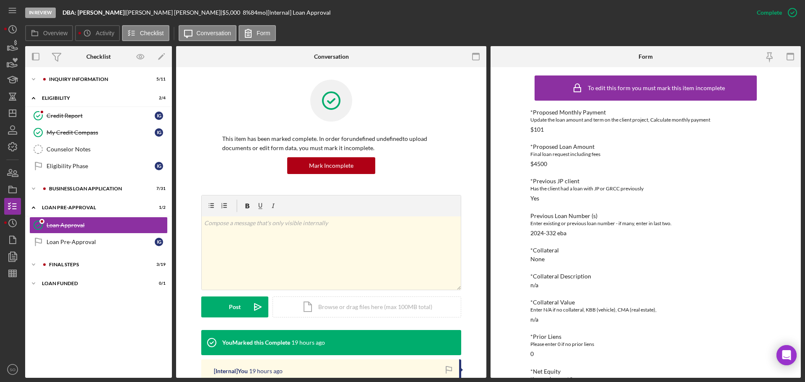
click at [99, 88] on div "Icon/Expander INQUIRY INFORMATION 5 / 11 Icon/Expander ELIGIBILITY 2 / 4 Credit…" at bounding box center [98, 222] width 147 height 302
click at [98, 83] on div "Icon/Expander INQUIRY INFORMATION 5 / 11" at bounding box center [98, 79] width 147 height 17
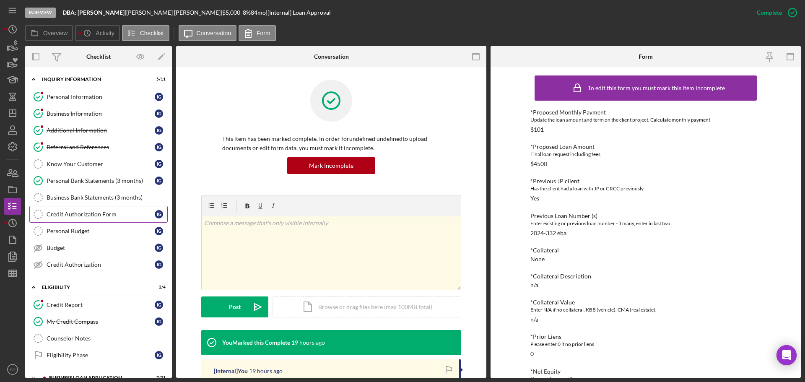
click at [112, 212] on div "Credit Authorization Form" at bounding box center [101, 214] width 108 height 7
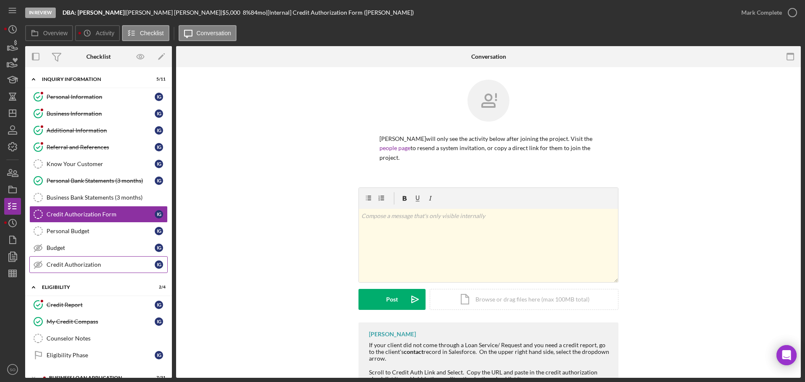
scroll to position [108, 0]
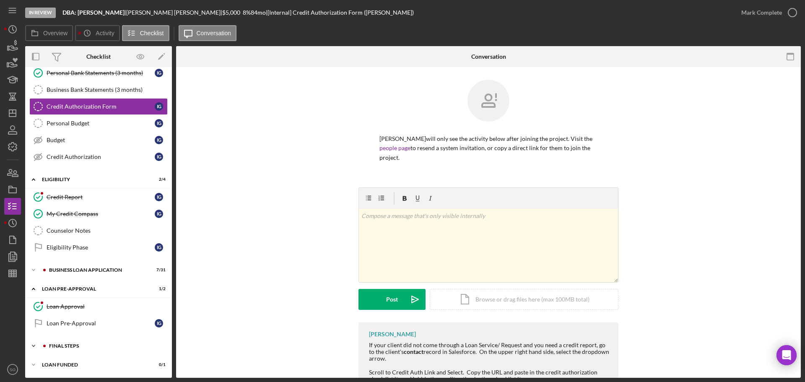
click at [80, 345] on div "FINAL STEPS" at bounding box center [105, 345] width 112 height 5
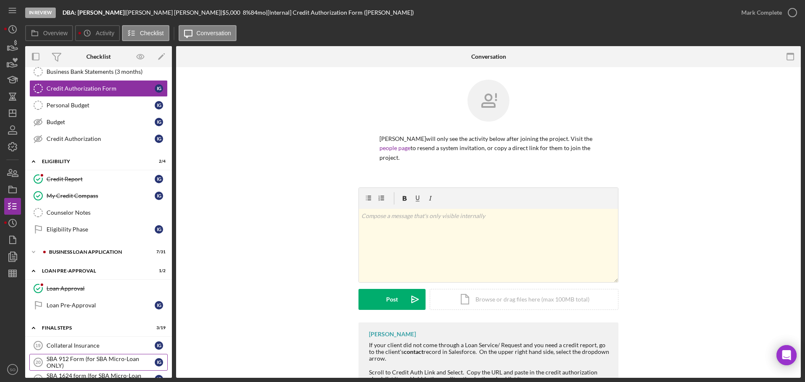
scroll to position [168, 0]
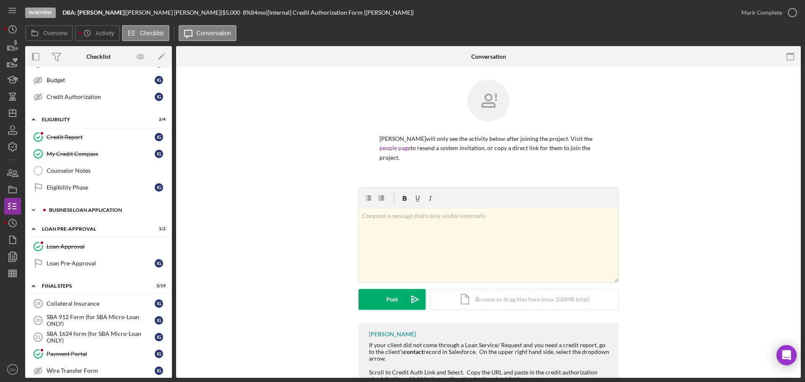
click at [74, 213] on div "Icon/Expander BUSINESS LOAN APPLICATION 7 / 31" at bounding box center [98, 210] width 147 height 17
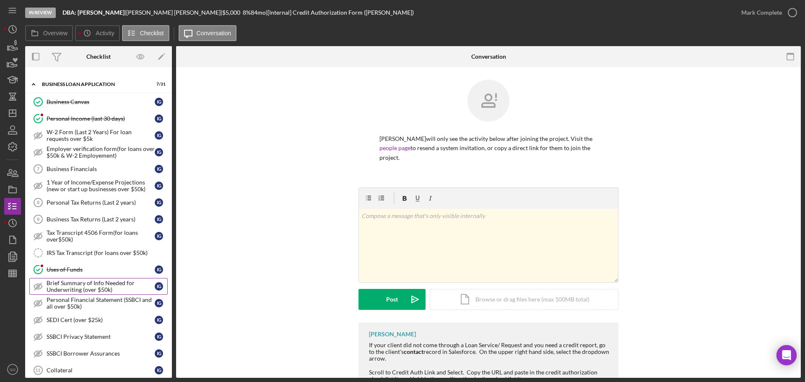
scroll to position [210, 0]
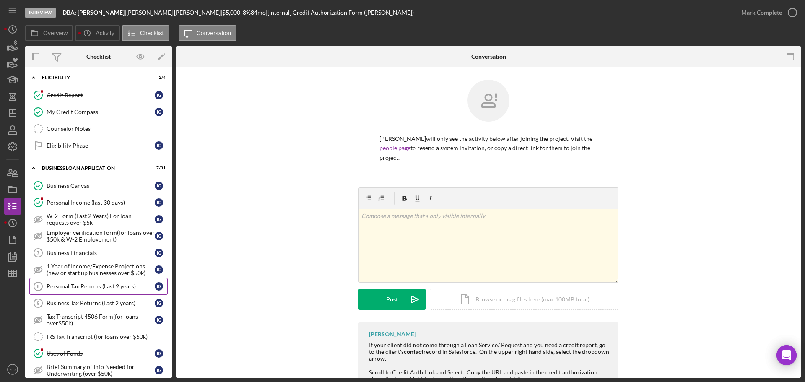
click at [108, 288] on div "Personal Tax Returns (Last 2 years)" at bounding box center [101, 286] width 108 height 7
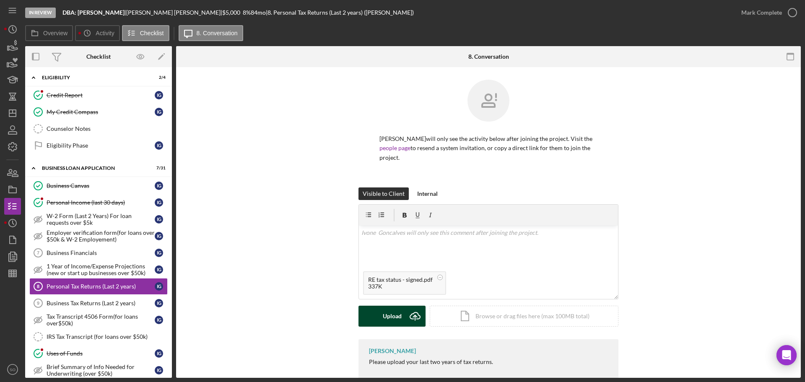
click at [384, 316] on div "Upload" at bounding box center [392, 316] width 19 height 21
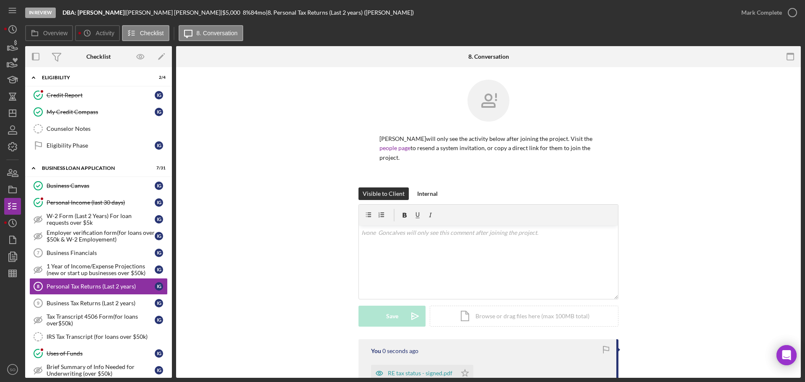
scroll to position [98, 0]
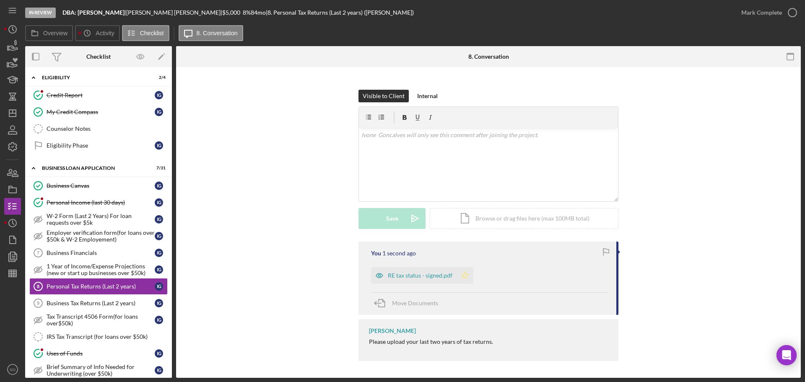
click at [467, 271] on icon "Icon/Star" at bounding box center [465, 275] width 17 height 17
click at [763, 12] on div "Mark Complete" at bounding box center [761, 12] width 41 height 17
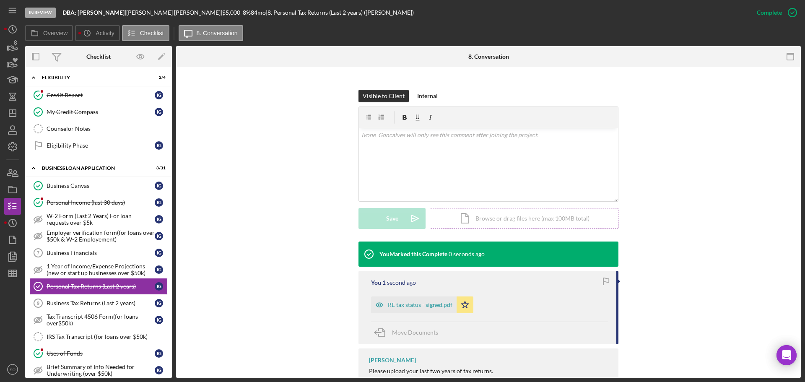
scroll to position [127, 0]
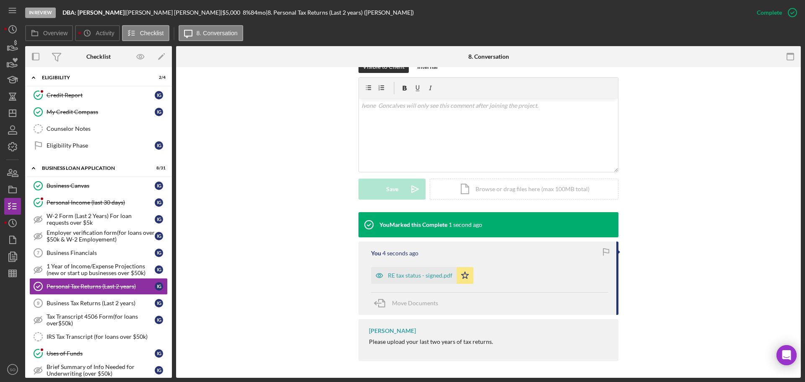
click at [447, 284] on div "You 4 seconds ago RE tax status - signed.pdf Icon/Star Move Documents" at bounding box center [488, 277] width 260 height 73
click at [441, 278] on div "RE tax status - signed.pdf" at bounding box center [420, 275] width 65 height 7
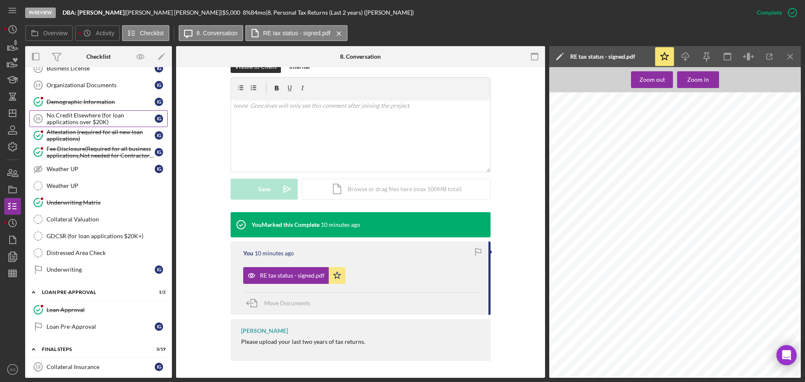
scroll to position [838, 0]
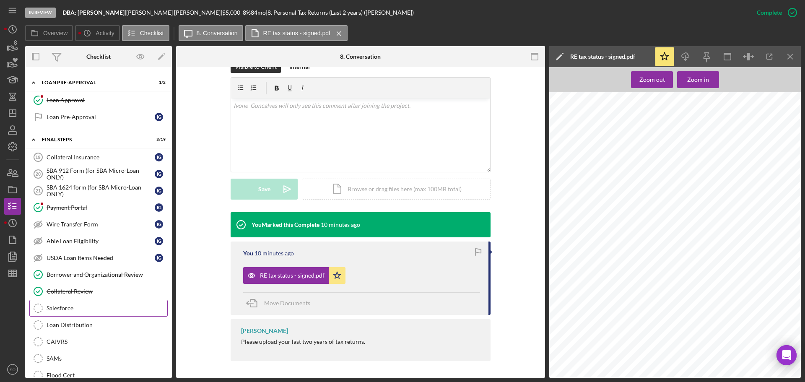
drag, startPoint x: 86, startPoint y: 303, endPoint x: 95, endPoint y: 306, distance: 9.3
click at [86, 304] on link "Salesforce Salesforce" at bounding box center [98, 308] width 138 height 17
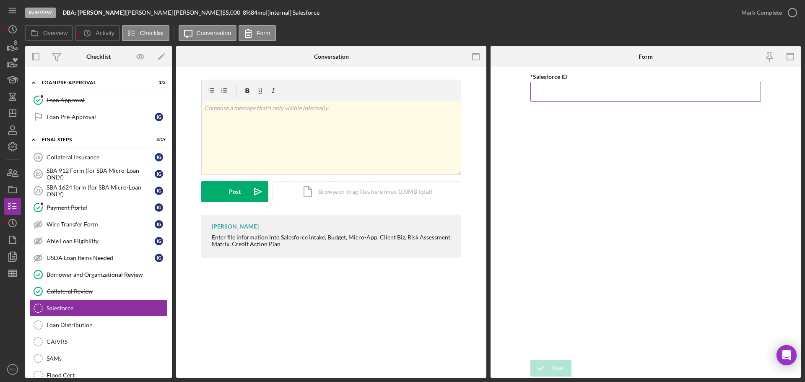
click at [546, 93] on input "*Salesforce ID" at bounding box center [645, 92] width 231 height 20
paste input "a0wPC000002KaB3YAK"
type input "a0wPC000002KaB3YAK"
click at [563, 361] on div "Save" at bounding box center [557, 368] width 12 height 17
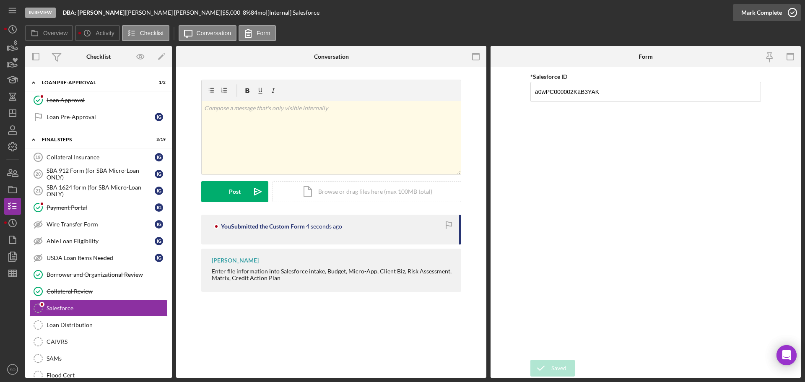
click at [746, 18] on div "Mark Complete" at bounding box center [761, 12] width 41 height 17
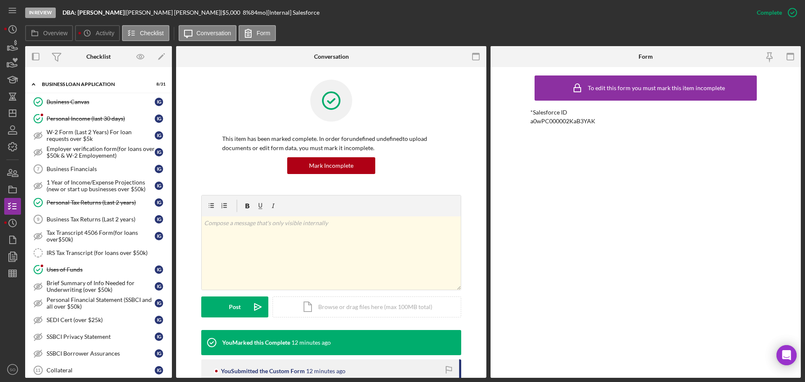
scroll to position [126, 0]
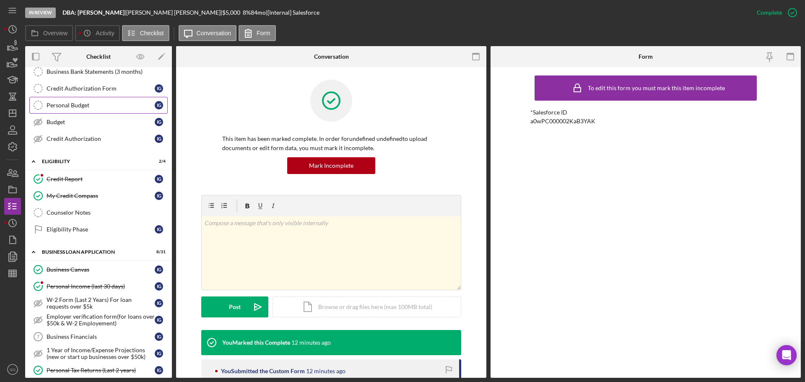
click at [88, 109] on link "Personal Budget Personal Budget I G" at bounding box center [98, 105] width 138 height 17
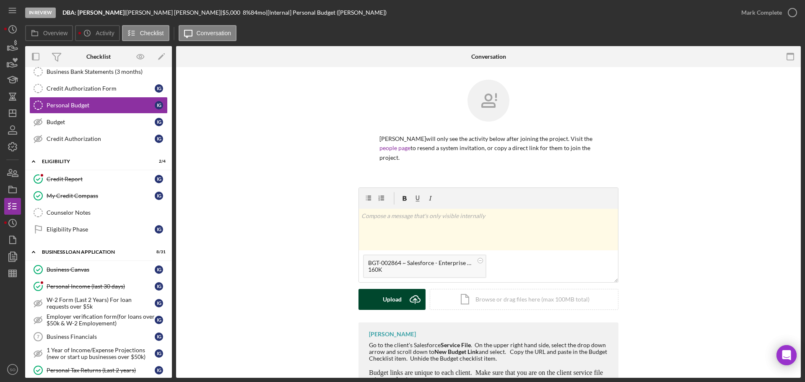
click at [397, 296] on div "Upload" at bounding box center [392, 299] width 19 height 21
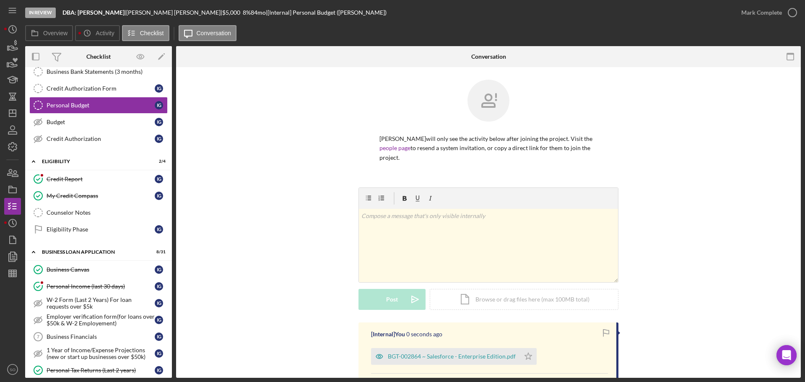
scroll to position [110, 0]
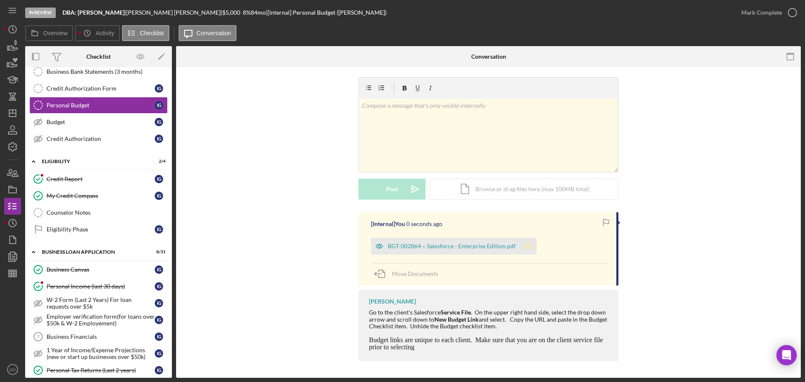
click at [524, 248] on icon "Icon/Star" at bounding box center [528, 246] width 17 height 17
click at [757, 11] on div "Mark Complete" at bounding box center [761, 12] width 41 height 17
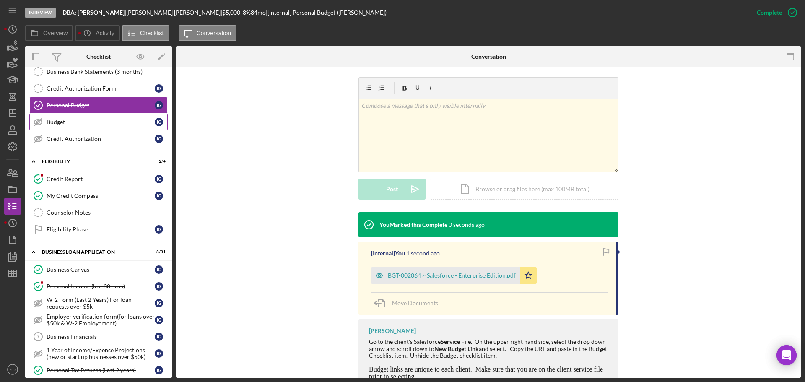
click at [89, 120] on div "Budget" at bounding box center [101, 122] width 108 height 7
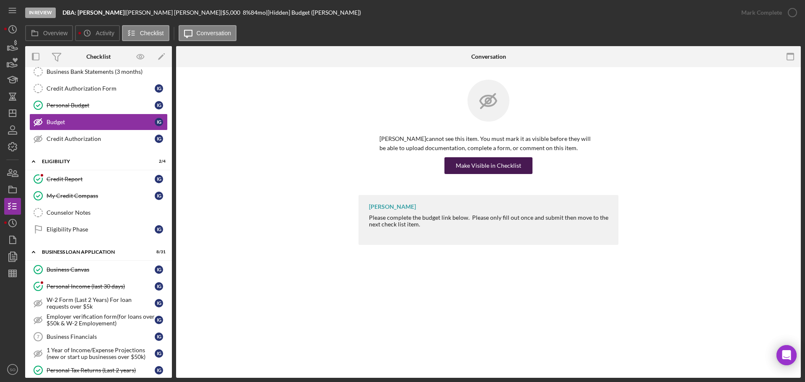
click at [462, 163] on div "Make Visible in Checklist" at bounding box center [488, 165] width 65 height 17
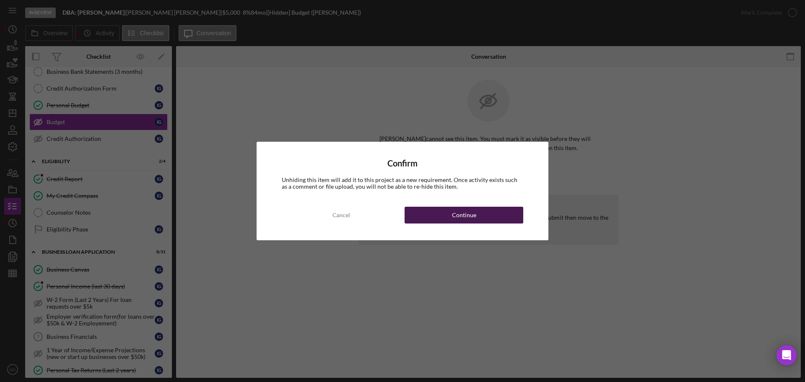
click at [482, 218] on button "Continue" at bounding box center [464, 215] width 119 height 17
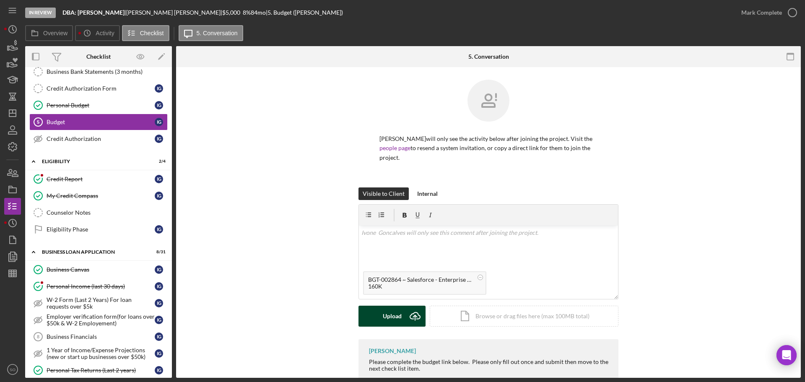
click at [397, 315] on div "Upload" at bounding box center [392, 316] width 19 height 21
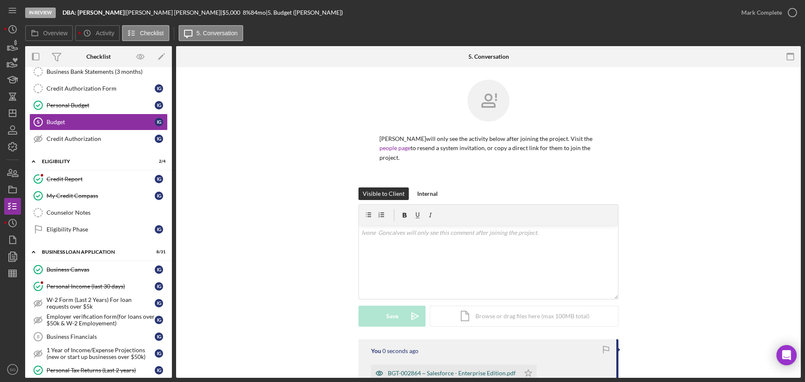
scroll to position [106, 0]
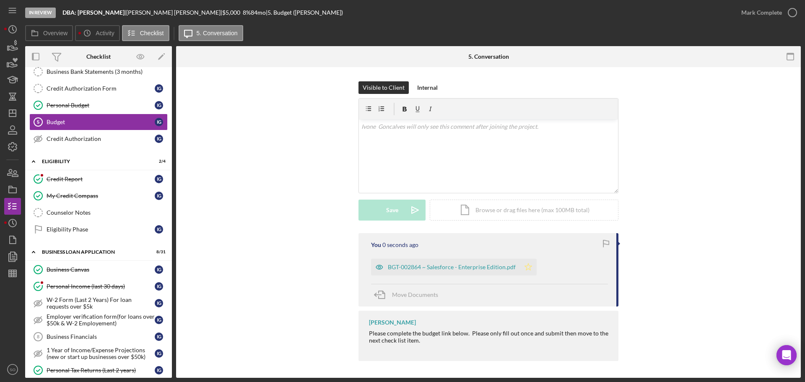
click at [520, 271] on icon "Icon/Star" at bounding box center [528, 267] width 17 height 17
click at [750, 17] on div "Mark Complete" at bounding box center [761, 12] width 41 height 17
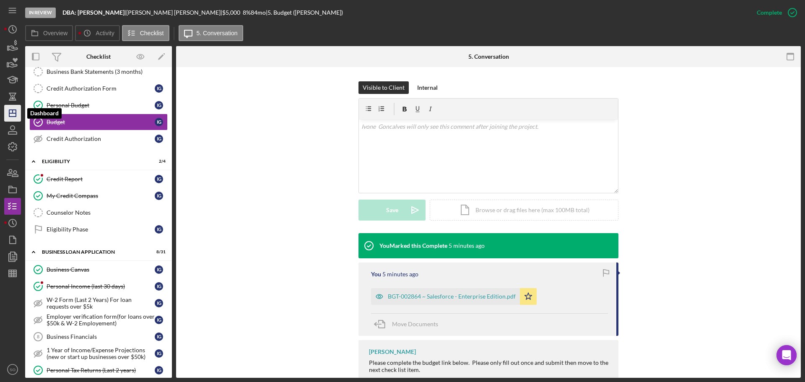
click at [13, 119] on icon "Icon/Dashboard" at bounding box center [12, 113] width 21 height 21
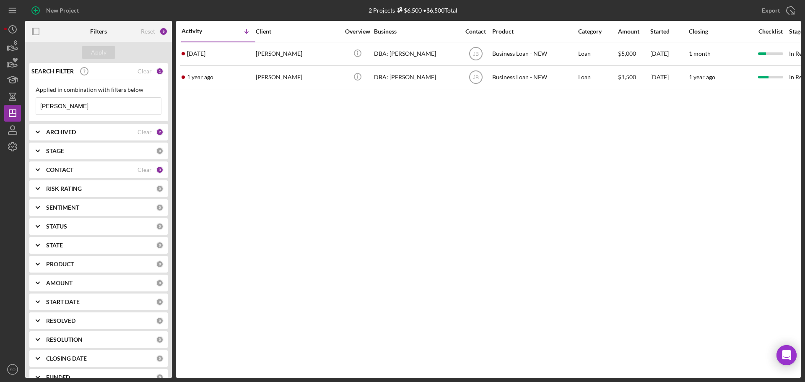
click at [0, 80] on div "New Project 2 Projects $6,500 • $6,500 Total ivone Export Icon/Export Filters R…" at bounding box center [402, 191] width 805 height 382
type input "tisha dillard"
click at [113, 55] on button "Apply" at bounding box center [99, 52] width 34 height 13
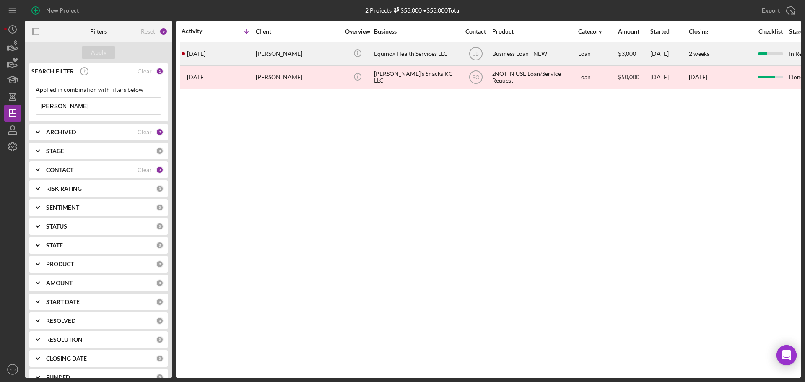
click at [230, 62] on div "4 weeks ago Tisha Dillard" at bounding box center [218, 54] width 73 height 22
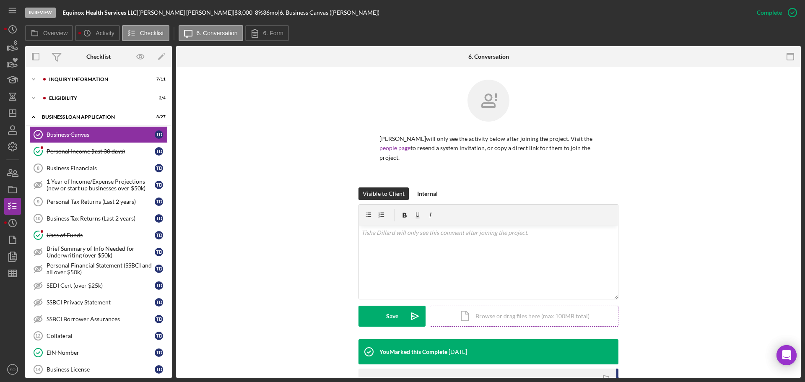
scroll to position [126, 0]
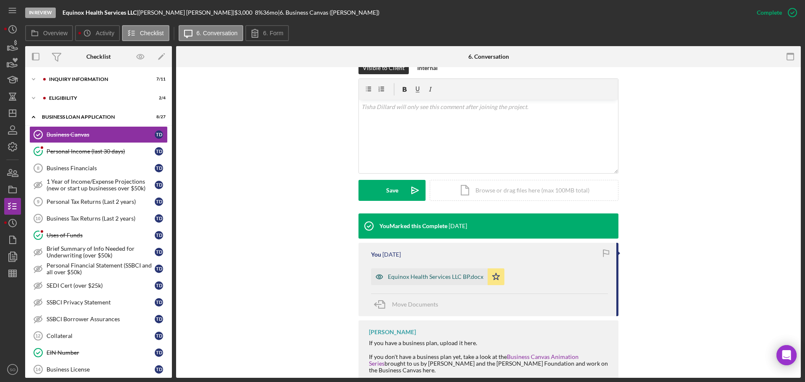
click at [436, 275] on div "Equinox Health Services LLC BP.docx" at bounding box center [429, 276] width 117 height 17
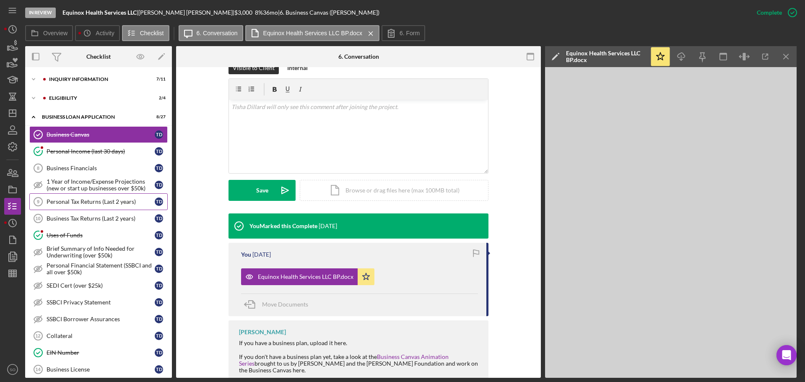
click at [109, 203] on div "Personal Tax Returns (Last 2 years)" at bounding box center [101, 201] width 108 height 7
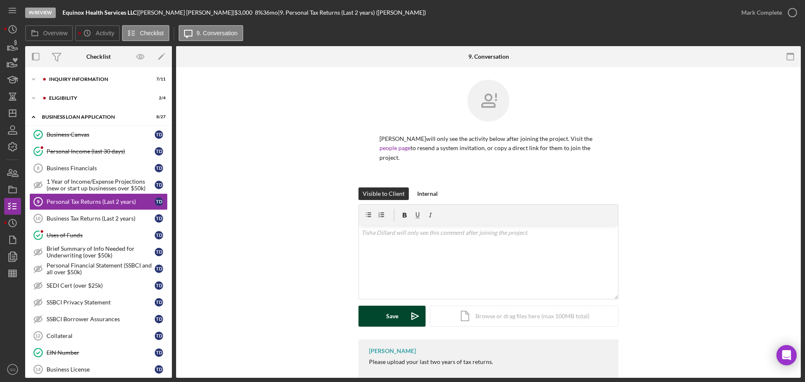
scroll to position [11, 0]
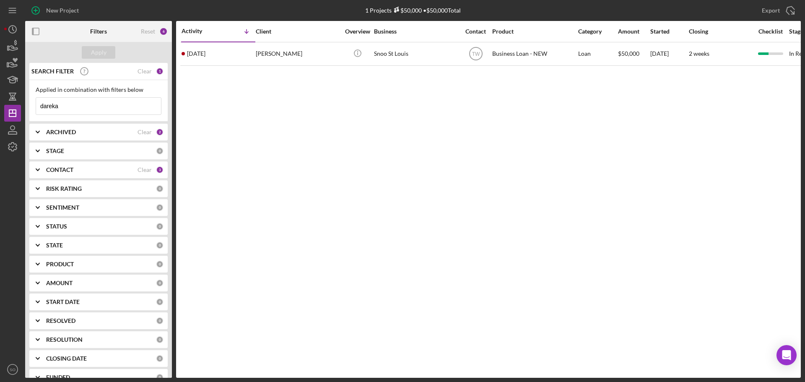
drag, startPoint x: 75, startPoint y: 108, endPoint x: 0, endPoint y: 101, distance: 75.3
click at [0, 100] on div "New Project 1 Projects $50,000 • $50,000 Total dareka Export Icon/Export Filter…" at bounding box center [402, 191] width 805 height 382
type input "jecala"
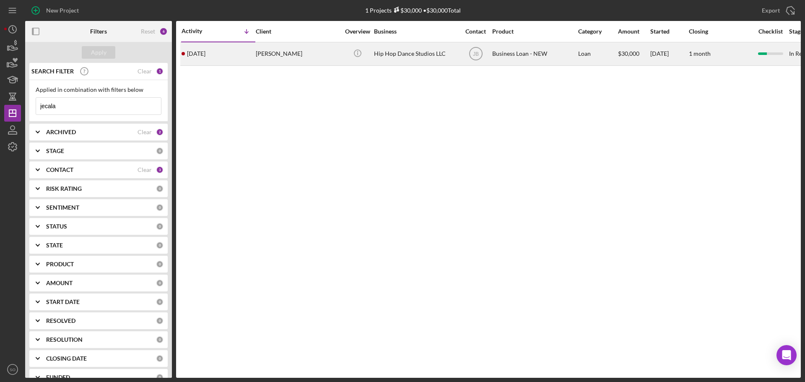
click at [279, 51] on div "[PERSON_NAME]" at bounding box center [298, 54] width 84 height 22
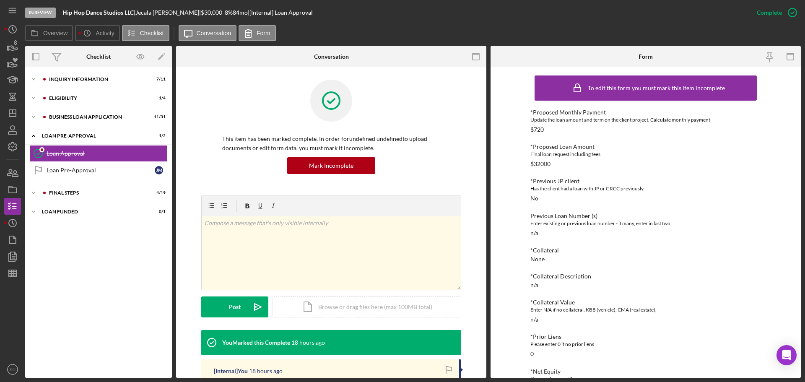
scroll to position [84, 0]
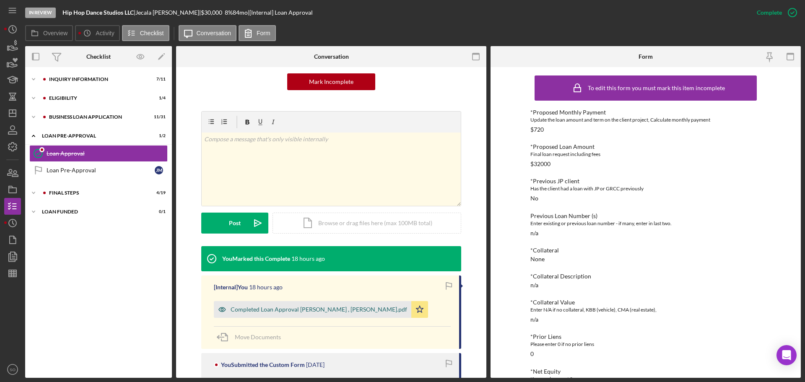
click at [350, 308] on div "Completed Loan Approval Boyle, Jim , Jecala Moore.pdf" at bounding box center [319, 309] width 176 height 7
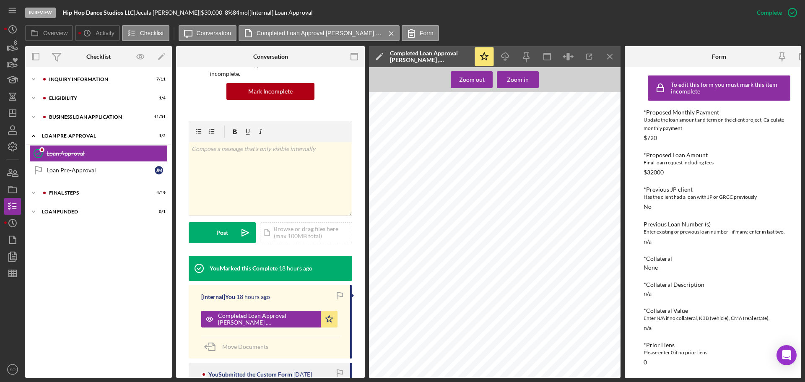
scroll to position [0, 0]
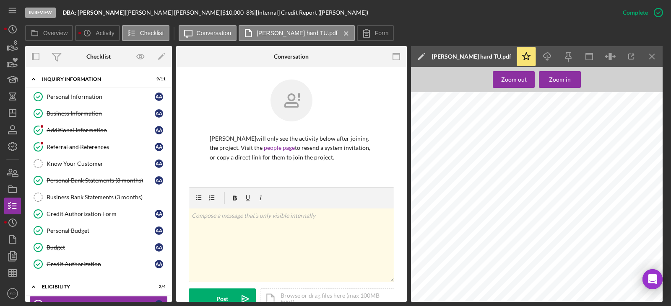
scroll to position [210, 0]
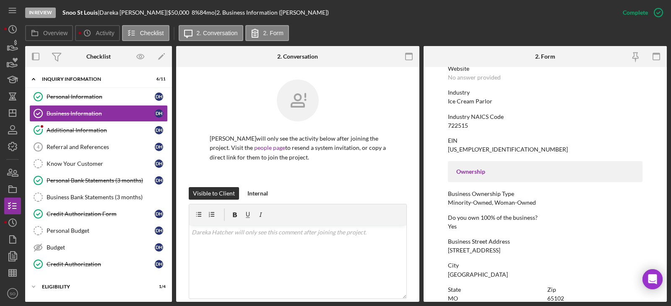
scroll to position [397, 0]
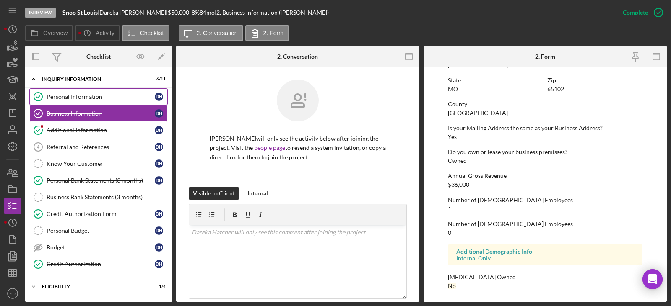
click at [74, 101] on link "Personal Information Personal Information D H" at bounding box center [98, 96] width 138 height 17
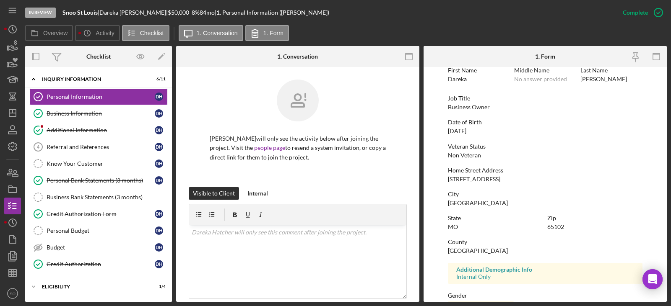
scroll to position [84, 0]
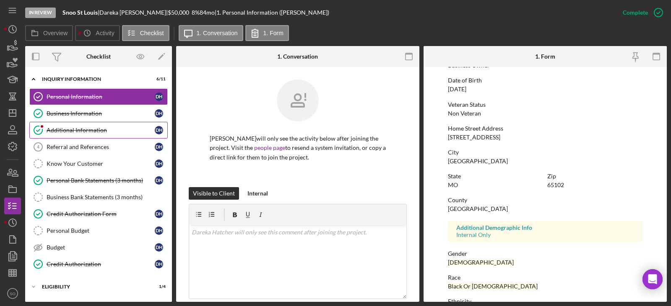
click at [94, 118] on link "Business Information Business Information D H" at bounding box center [98, 113] width 138 height 17
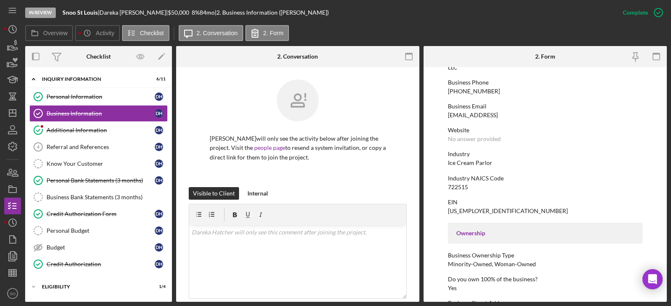
scroll to position [252, 0]
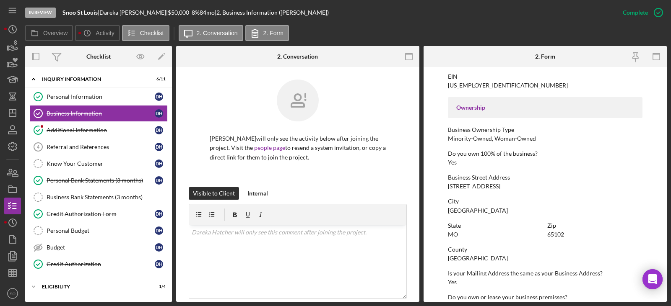
click at [474, 187] on div "[STREET_ADDRESS]" at bounding box center [474, 186] width 52 height 7
copy div "[STREET_ADDRESS]"
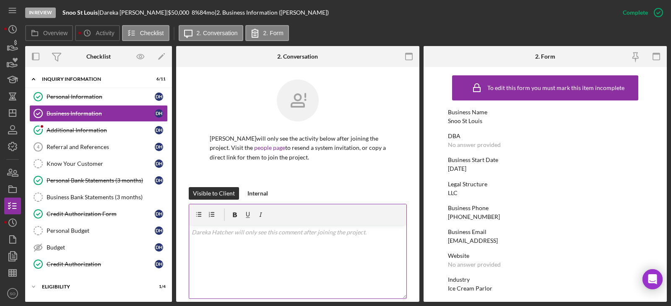
scroll to position [252, 0]
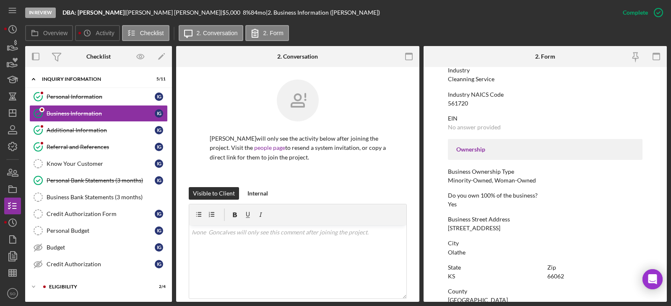
scroll to position [252, 0]
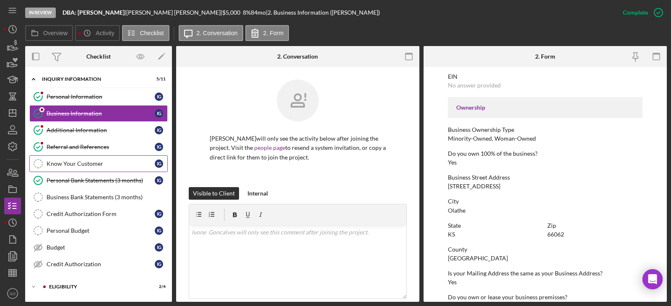
drag, startPoint x: 83, startPoint y: 146, endPoint x: 140, endPoint y: 163, distance: 59.4
click at [83, 146] on div "Referral and References" at bounding box center [101, 147] width 108 height 7
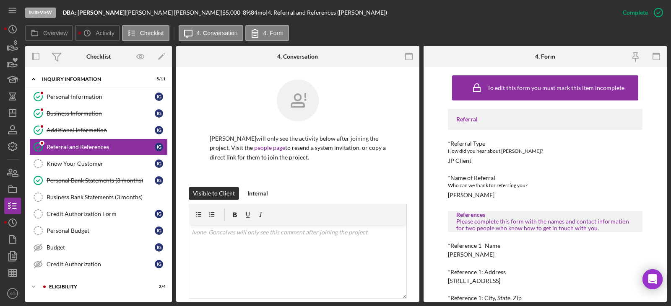
scroll to position [84, 0]
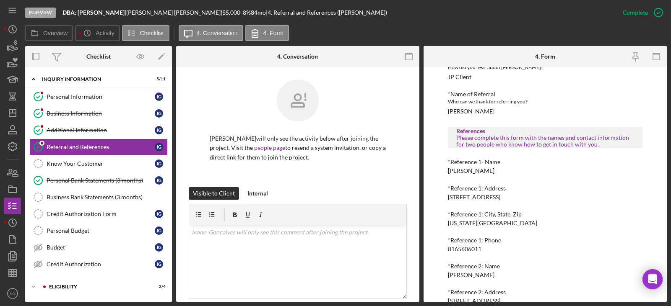
click at [461, 171] on div "[PERSON_NAME]" at bounding box center [471, 171] width 47 height 7
copy div "[PERSON_NAME]"
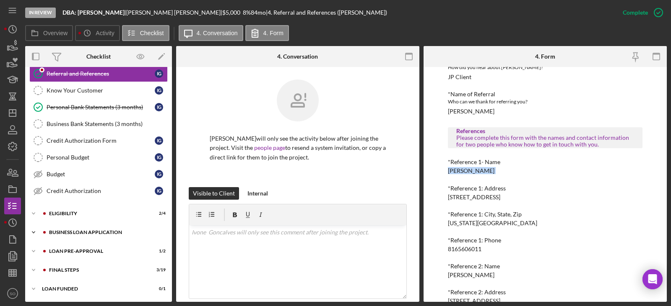
click at [83, 232] on div "BUSINESS LOAN APPLICATION" at bounding box center [105, 232] width 112 height 5
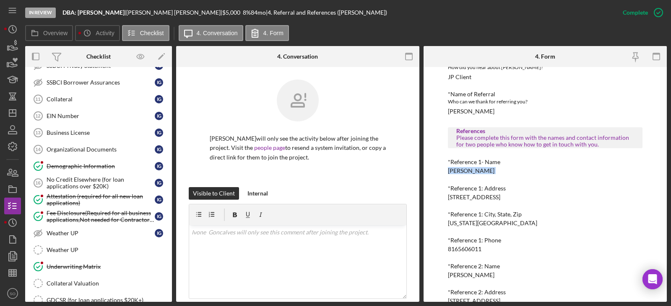
scroll to position [576, 0]
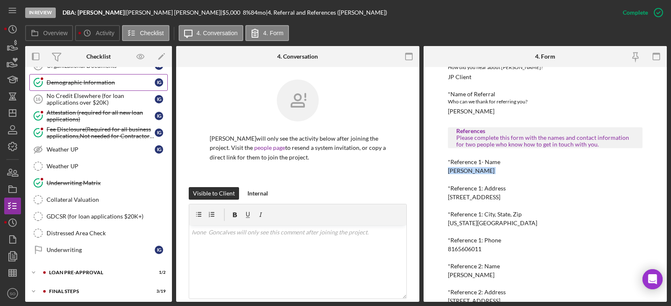
click at [78, 83] on div "Demographic Information" at bounding box center [101, 82] width 108 height 7
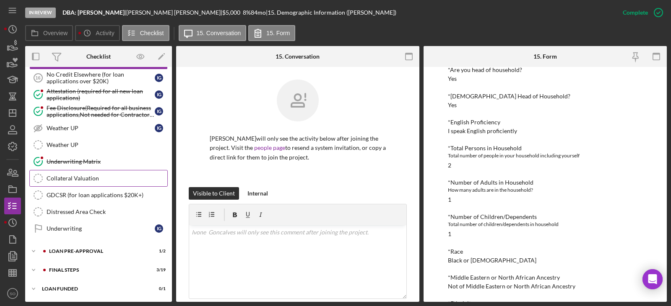
scroll to position [556, 0]
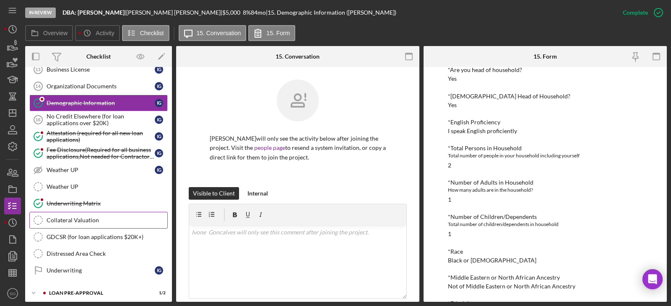
click at [114, 195] on link "Underwriting Matrix Underwriting Matrix" at bounding box center [98, 203] width 138 height 17
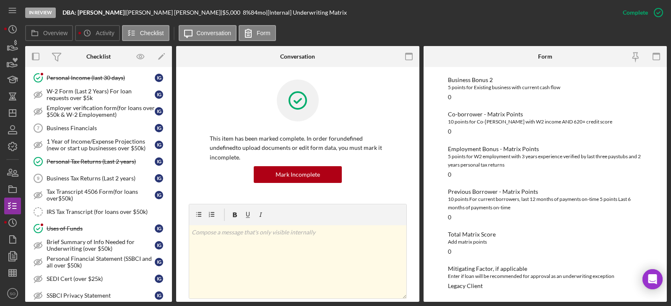
scroll to position [179, 0]
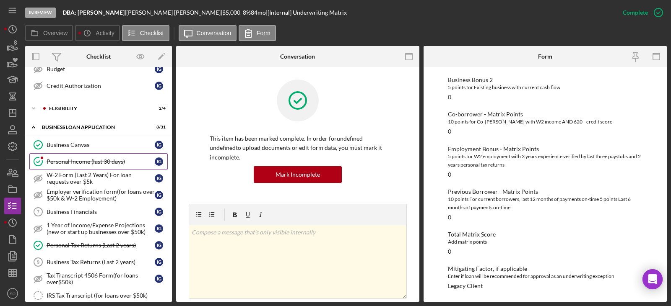
click at [111, 163] on div "Personal Income (last 30 days)" at bounding box center [101, 161] width 108 height 7
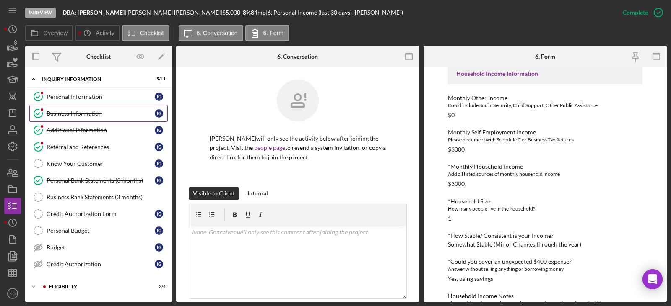
click at [91, 116] on div "Business Information" at bounding box center [101, 113] width 108 height 7
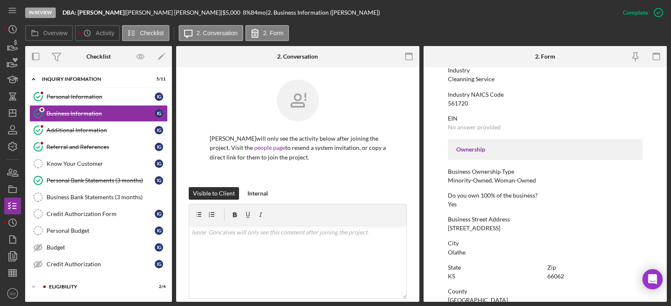
scroll to position [293, 0]
